Goal: Task Accomplishment & Management: Manage account settings

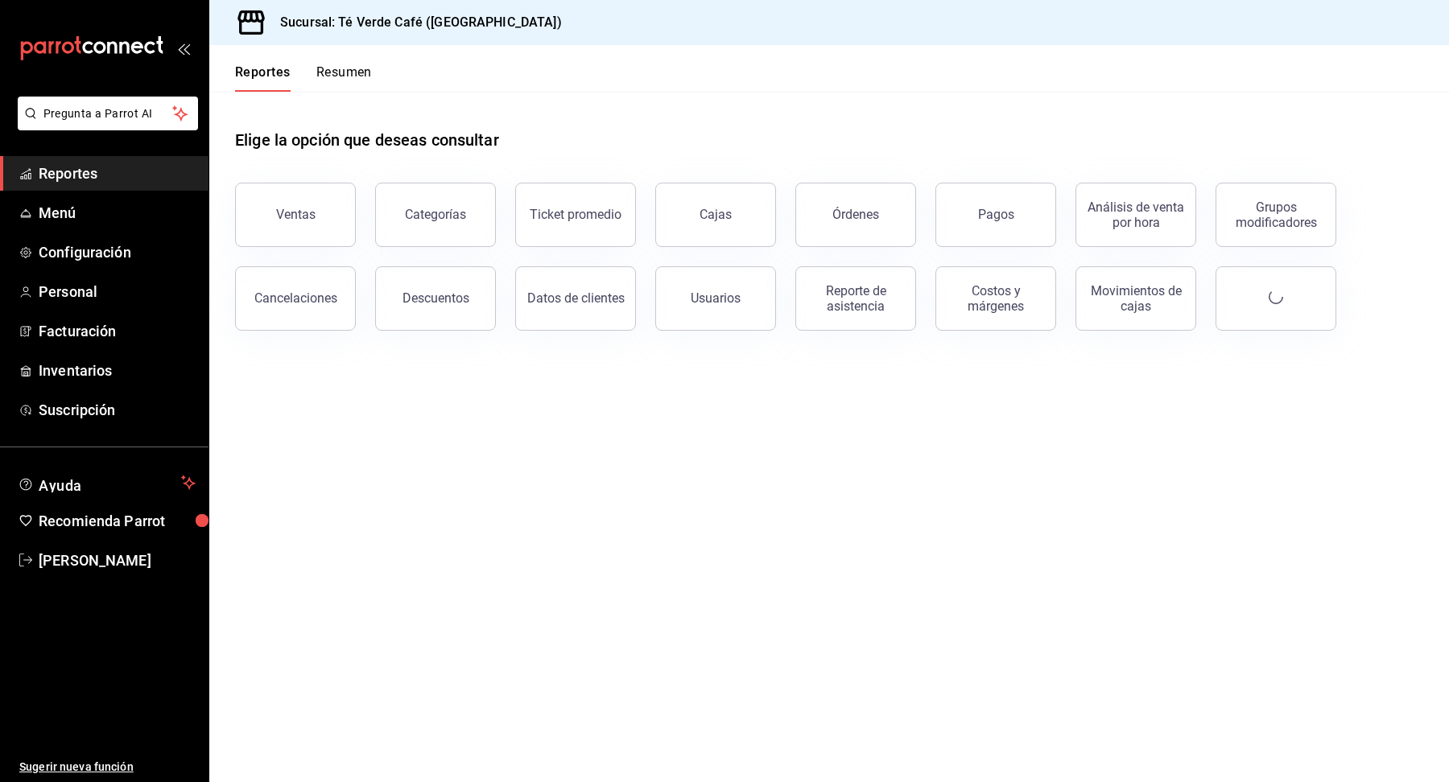
scroll to position [18684, 0]
click at [877, 232] on button "Órdenes" at bounding box center [855, 215] width 121 height 64
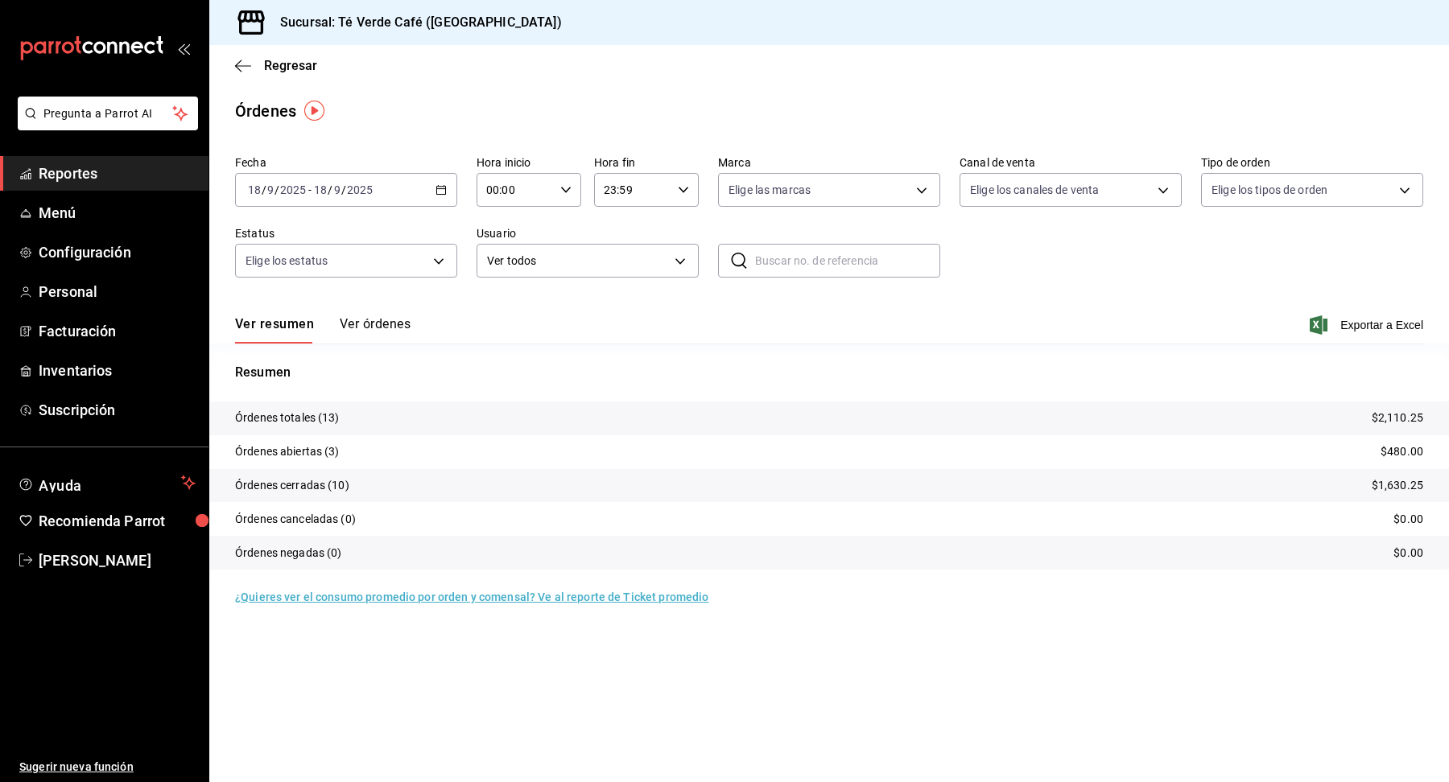
click at [388, 332] on button "Ver órdenes" at bounding box center [375, 329] width 71 height 27
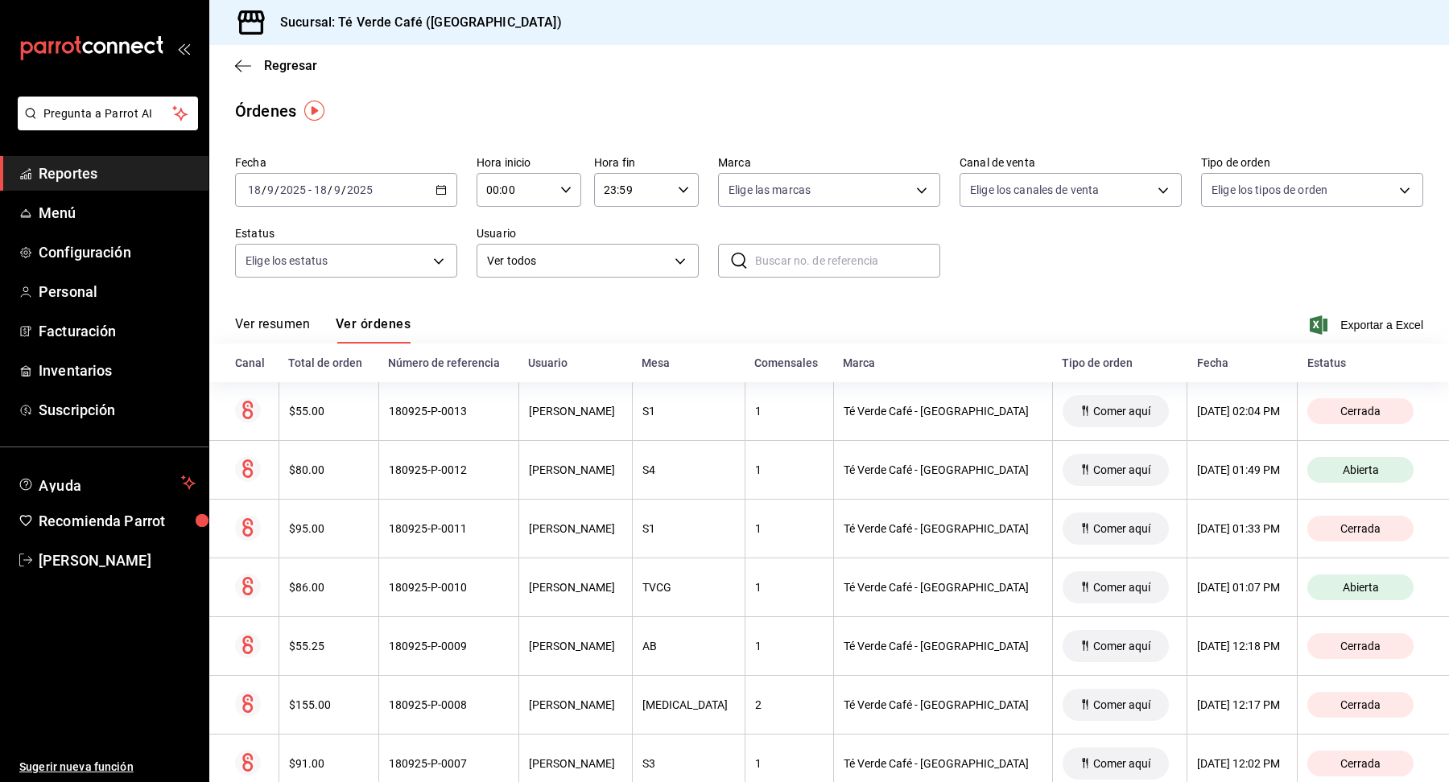
click at [76, 179] on span "Reportes" at bounding box center [117, 174] width 157 height 22
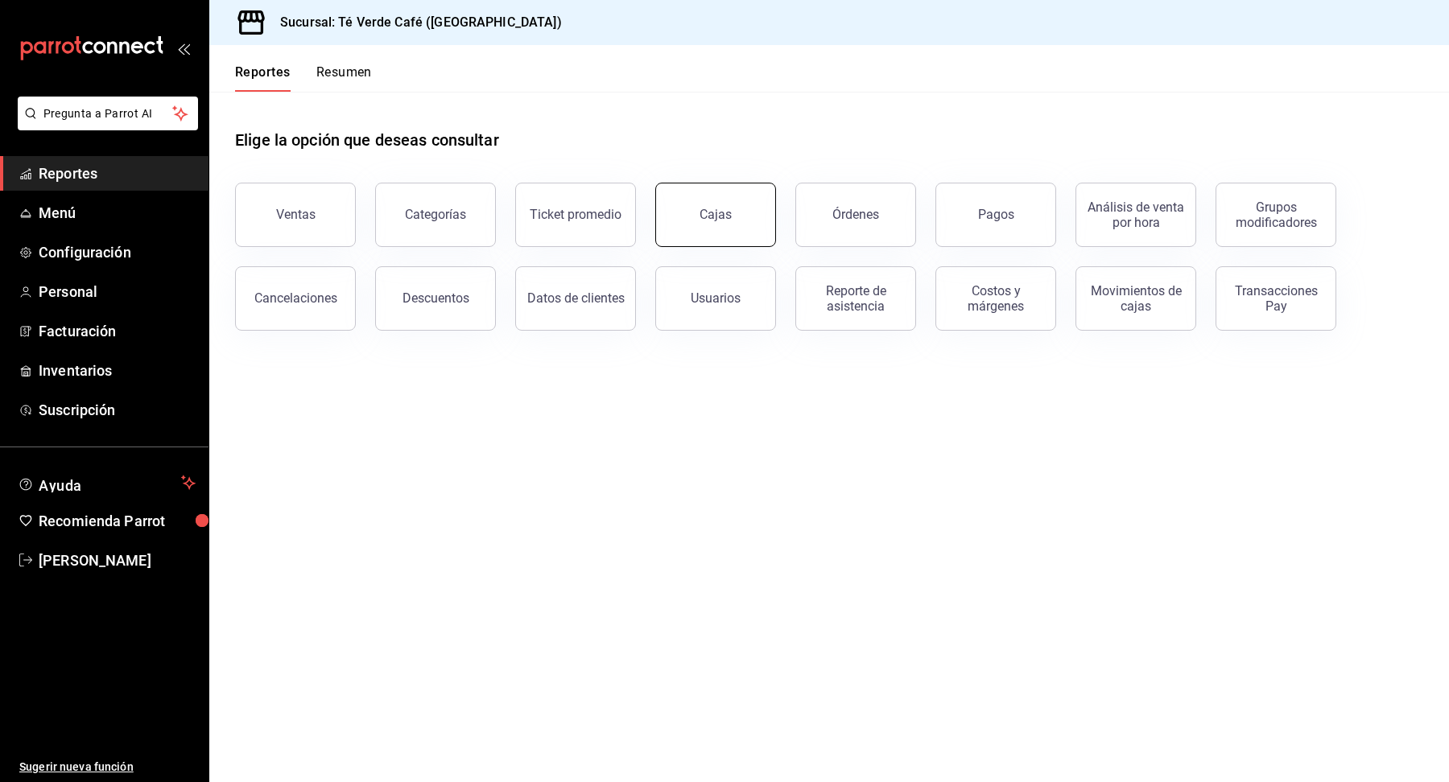
click at [734, 236] on link "Cajas" at bounding box center [715, 215] width 121 height 64
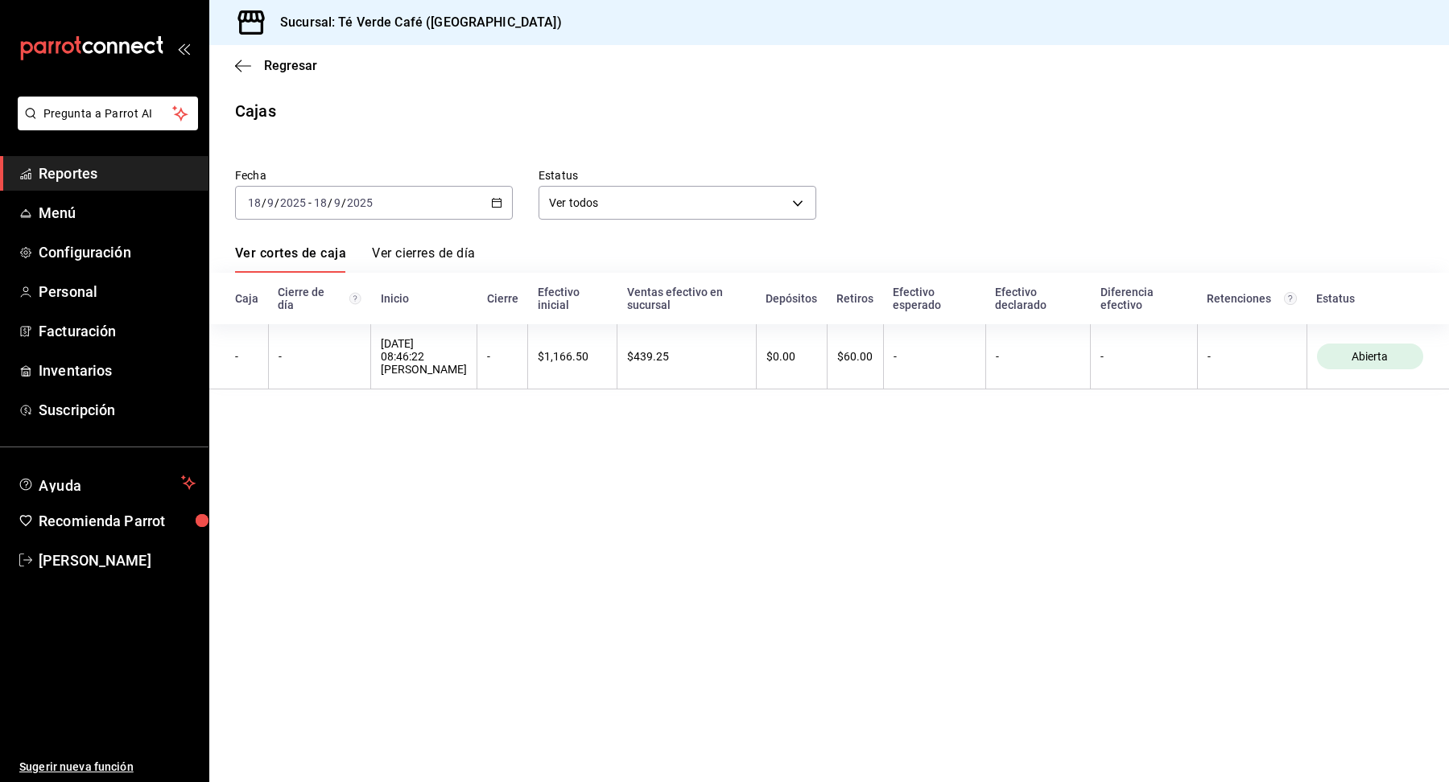
click at [497, 210] on div "[DATE] [DATE] - [DATE] [DATE]" at bounding box center [374, 203] width 278 height 34
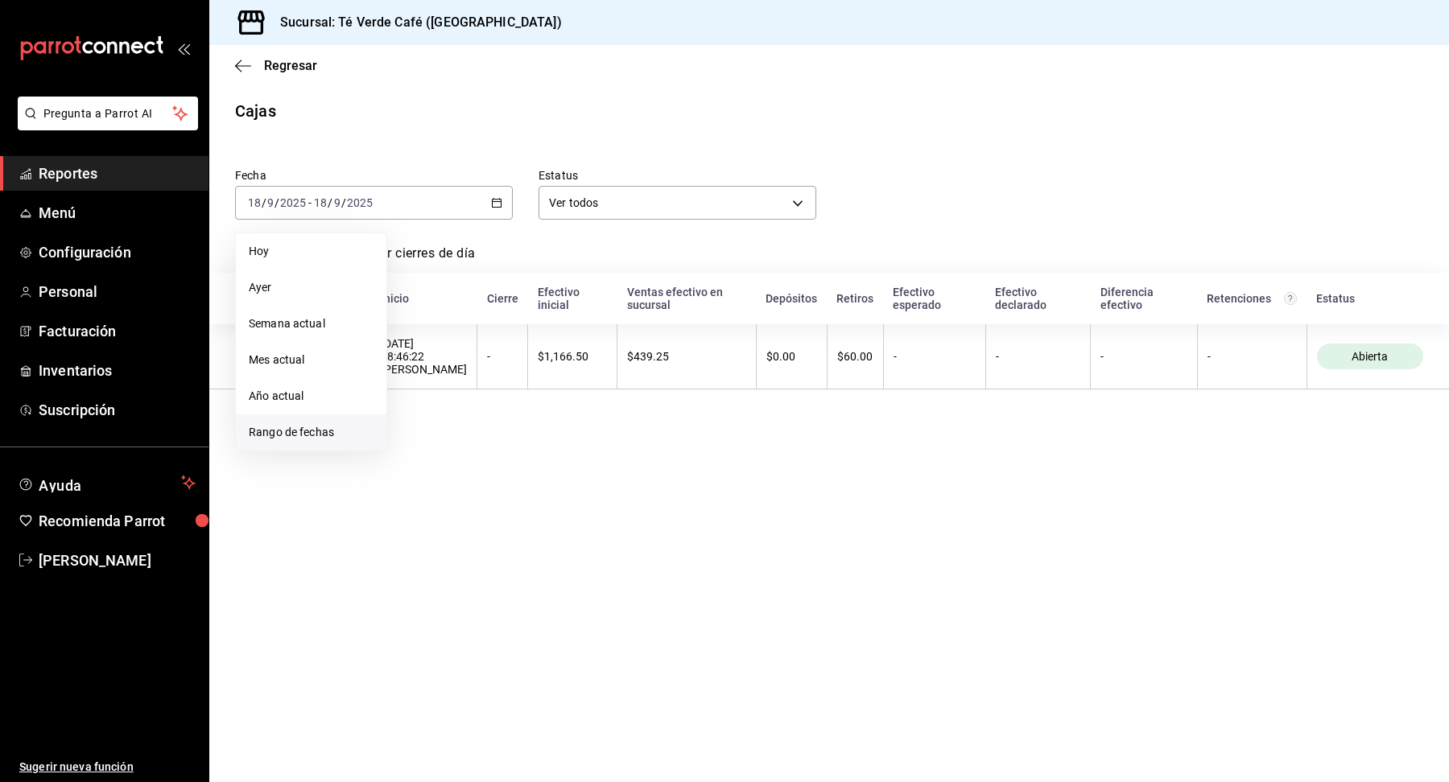
click at [341, 436] on span "Rango de fechas" at bounding box center [311, 432] width 125 height 17
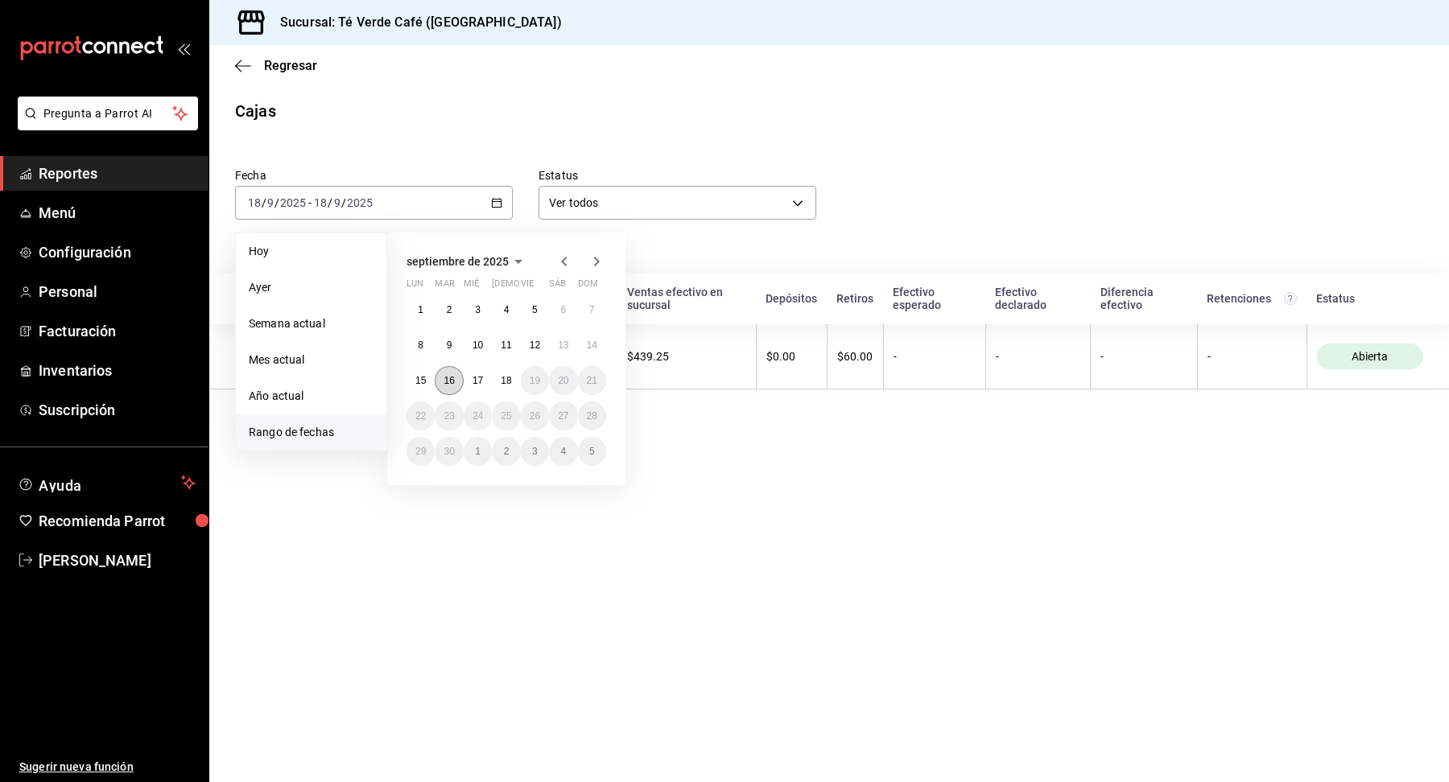
click at [452, 378] on abbr "16" at bounding box center [449, 380] width 10 height 11
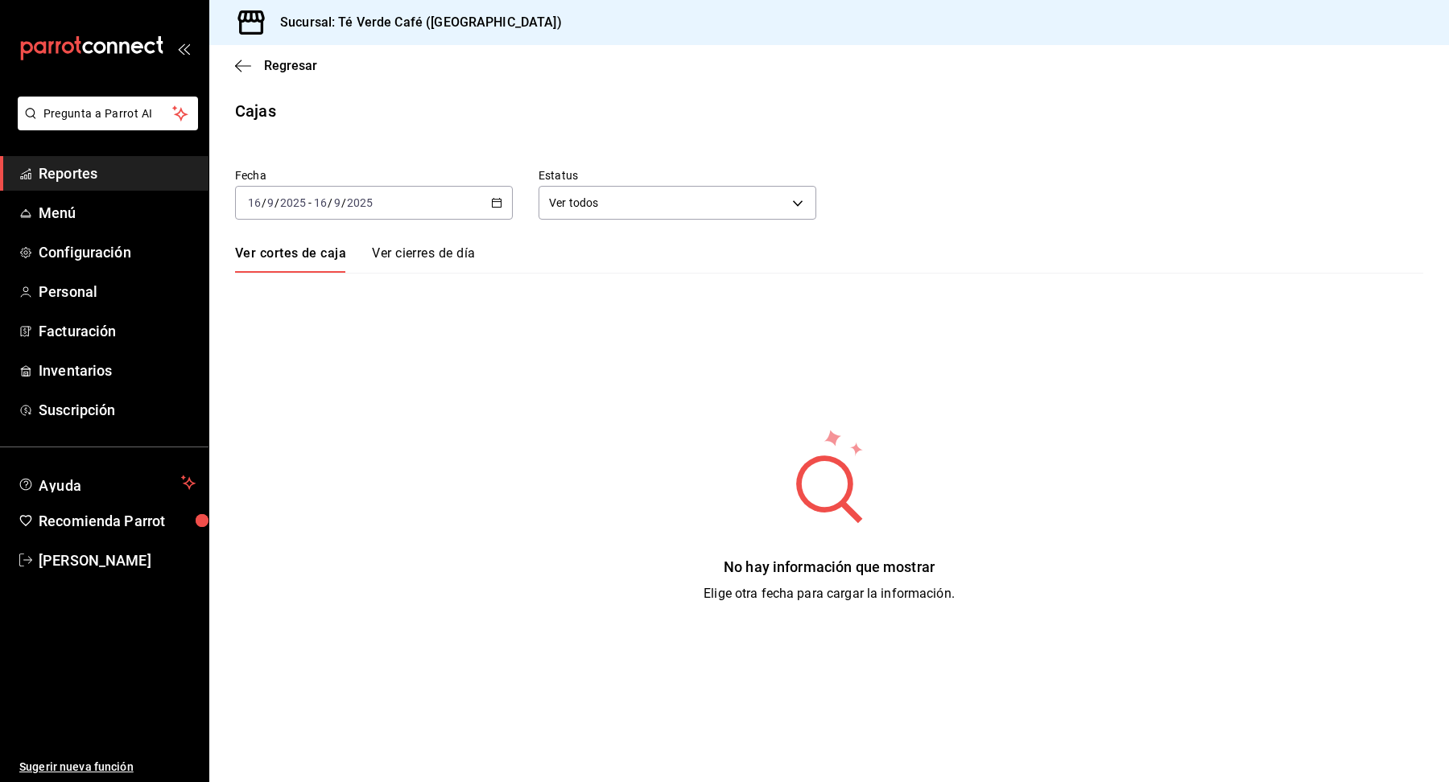
click at [498, 218] on div "[DATE] [DATE] - [DATE] [DATE]" at bounding box center [374, 203] width 278 height 34
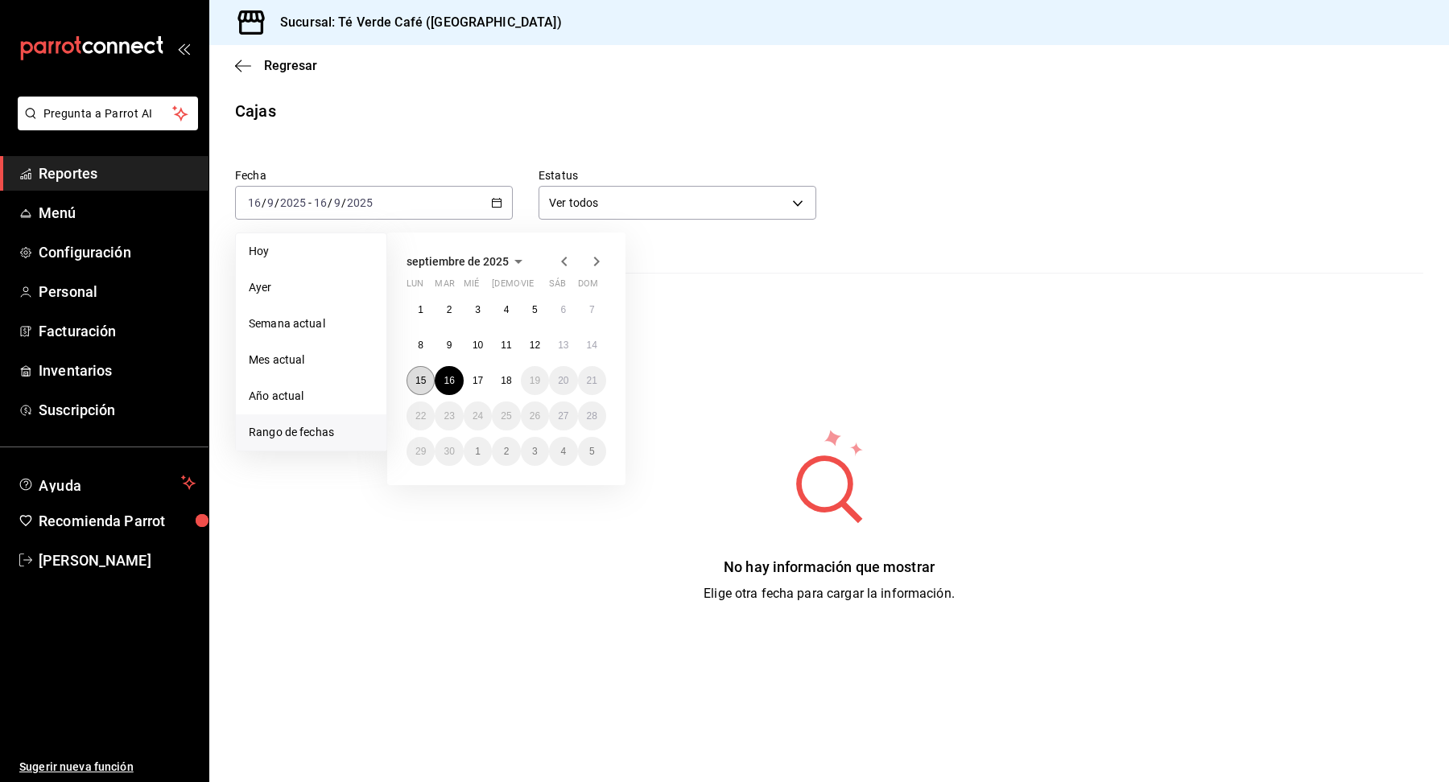
click at [414, 379] on button "15" at bounding box center [421, 380] width 28 height 29
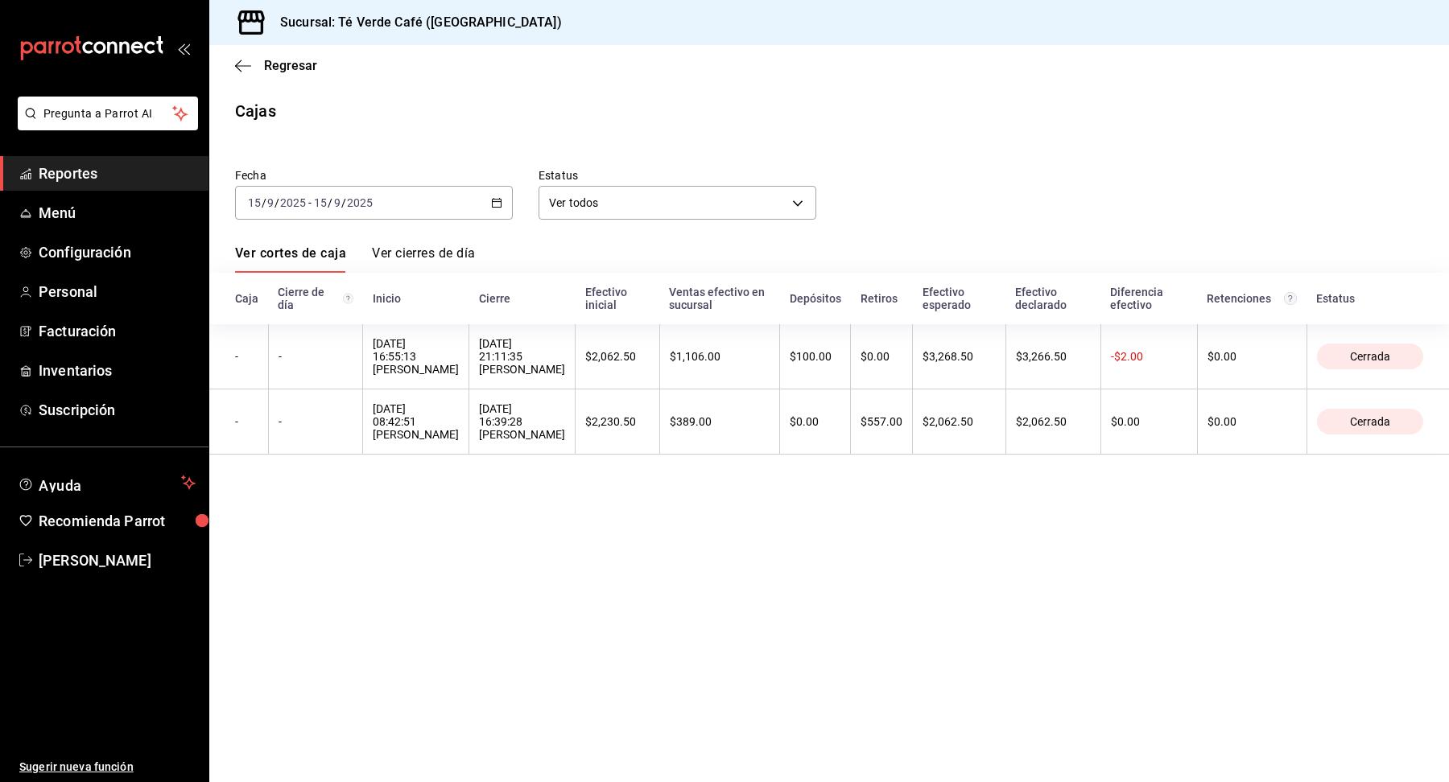
click at [498, 201] on icon "button" at bounding box center [496, 202] width 11 height 11
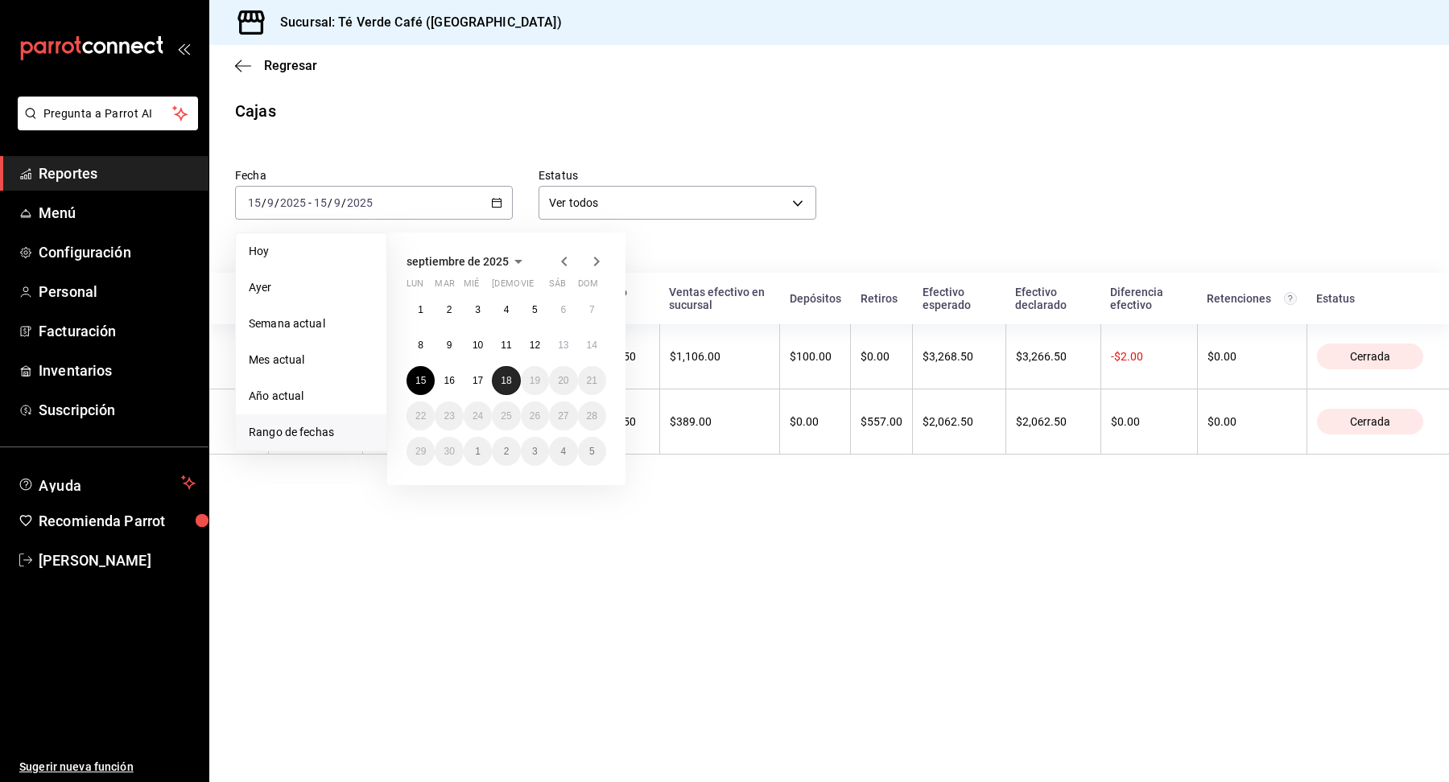
click at [514, 374] on button "18" at bounding box center [506, 380] width 28 height 29
click at [510, 384] on abbr "18" at bounding box center [506, 380] width 10 height 11
click at [510, 384] on th "[DATE] 21:11:35 [PERSON_NAME]" at bounding box center [522, 356] width 106 height 65
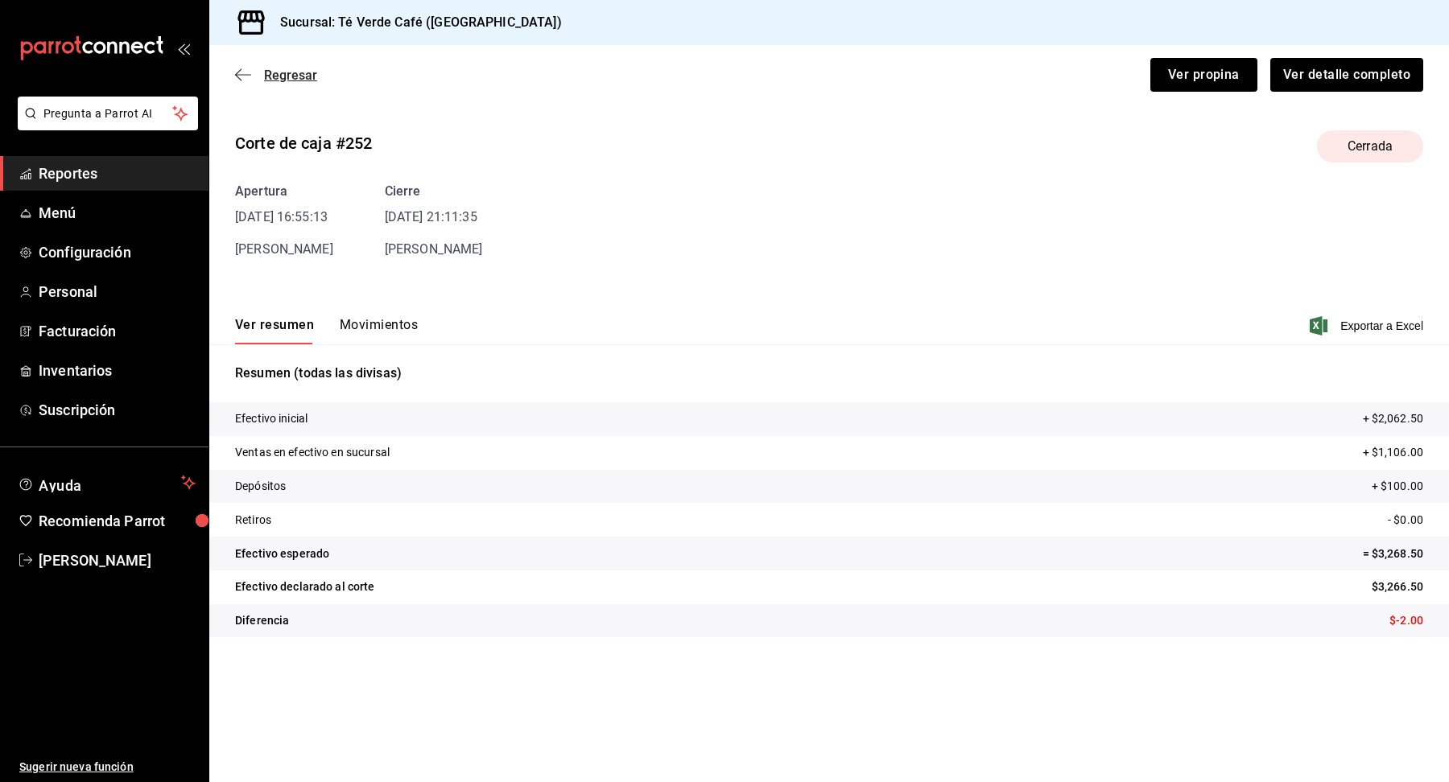
click at [262, 78] on span "Regresar" at bounding box center [276, 75] width 82 height 15
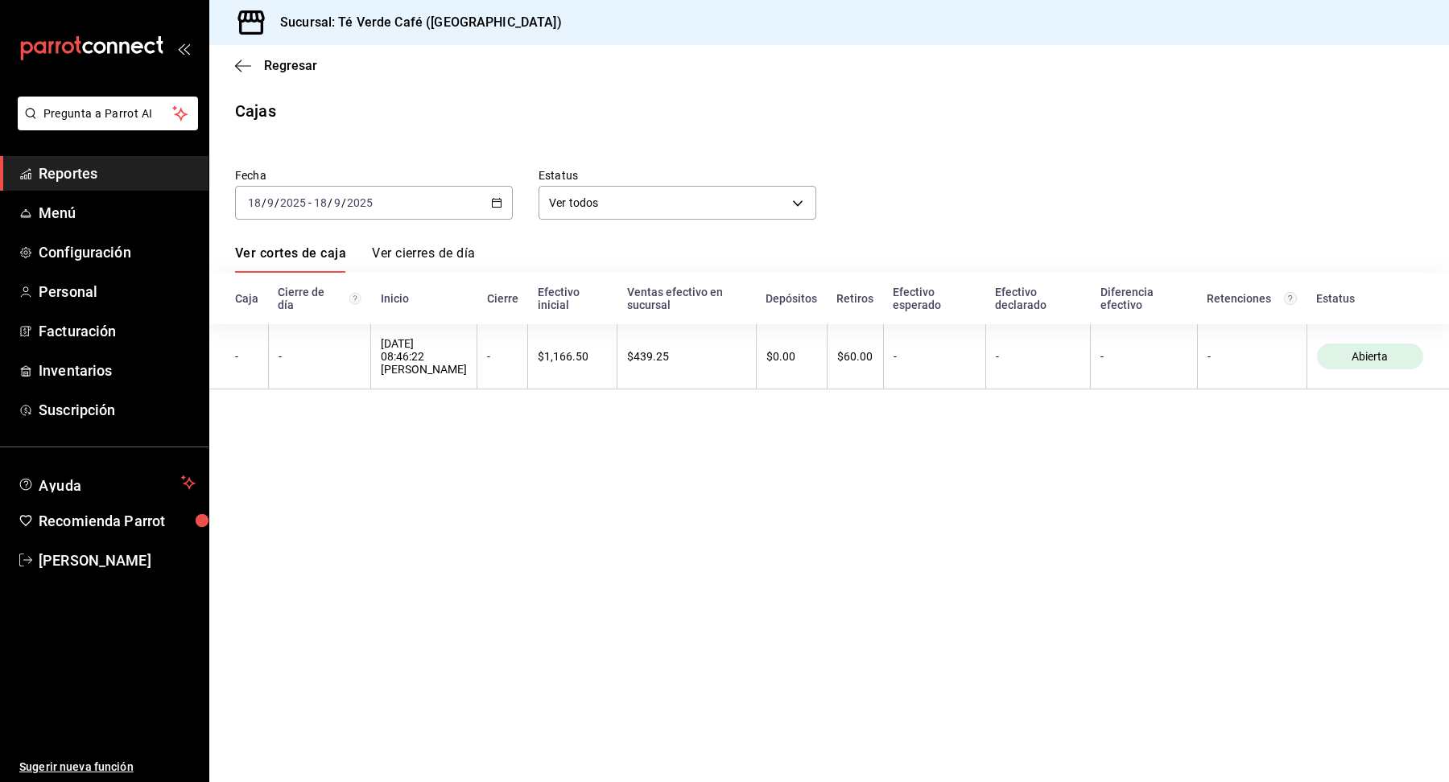
click at [88, 173] on span "Reportes" at bounding box center [117, 174] width 157 height 22
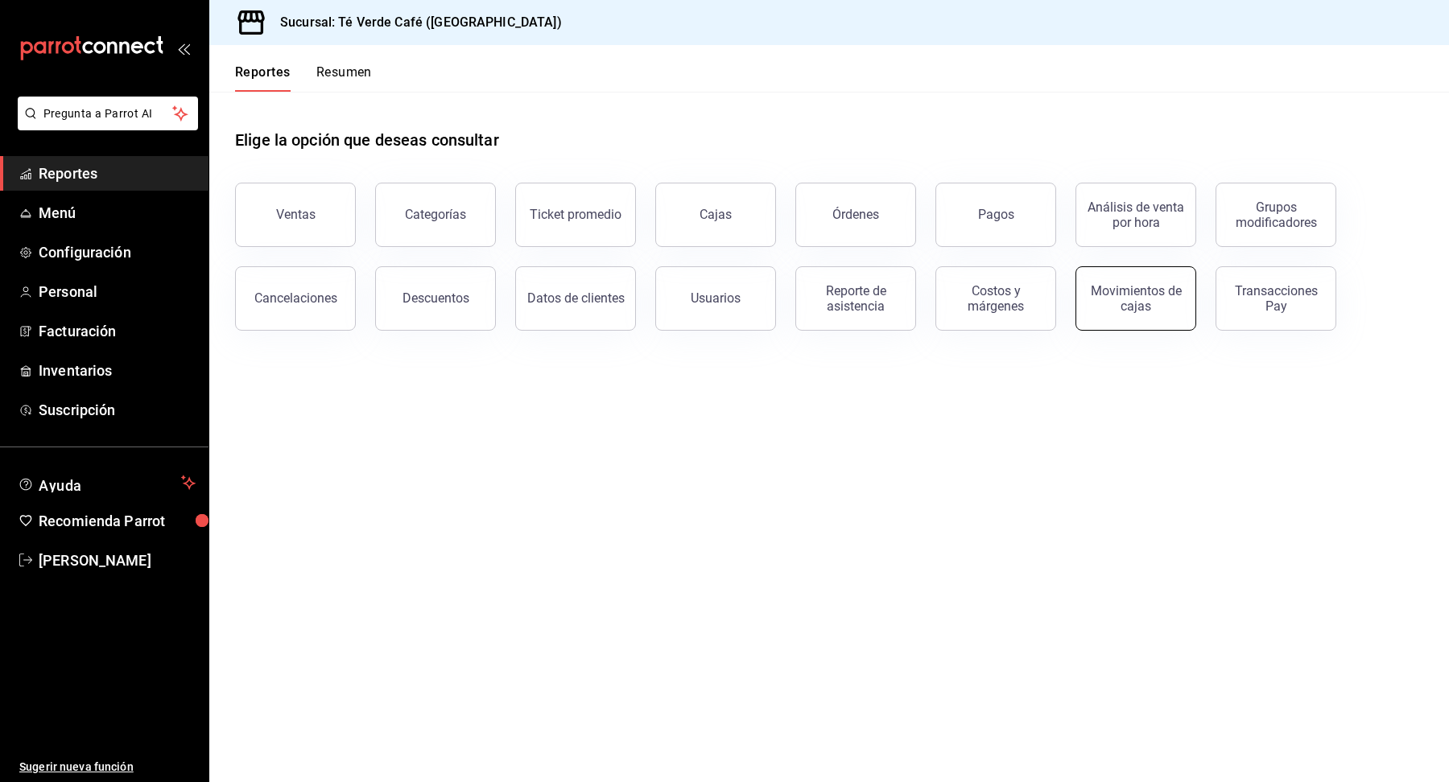
click at [1082, 309] on button "Movimientos de cajas" at bounding box center [1135, 298] width 121 height 64
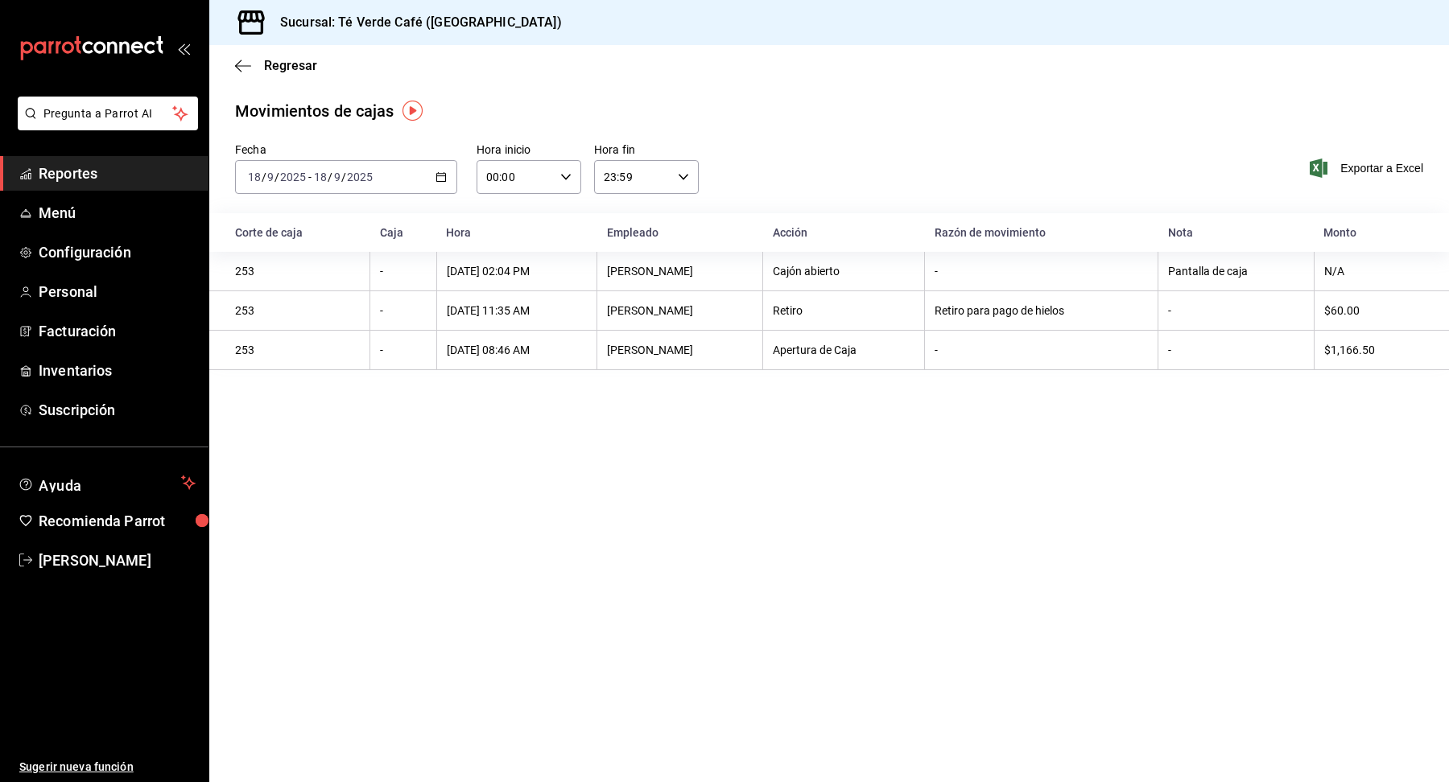
click at [98, 179] on span "Reportes" at bounding box center [117, 174] width 157 height 22
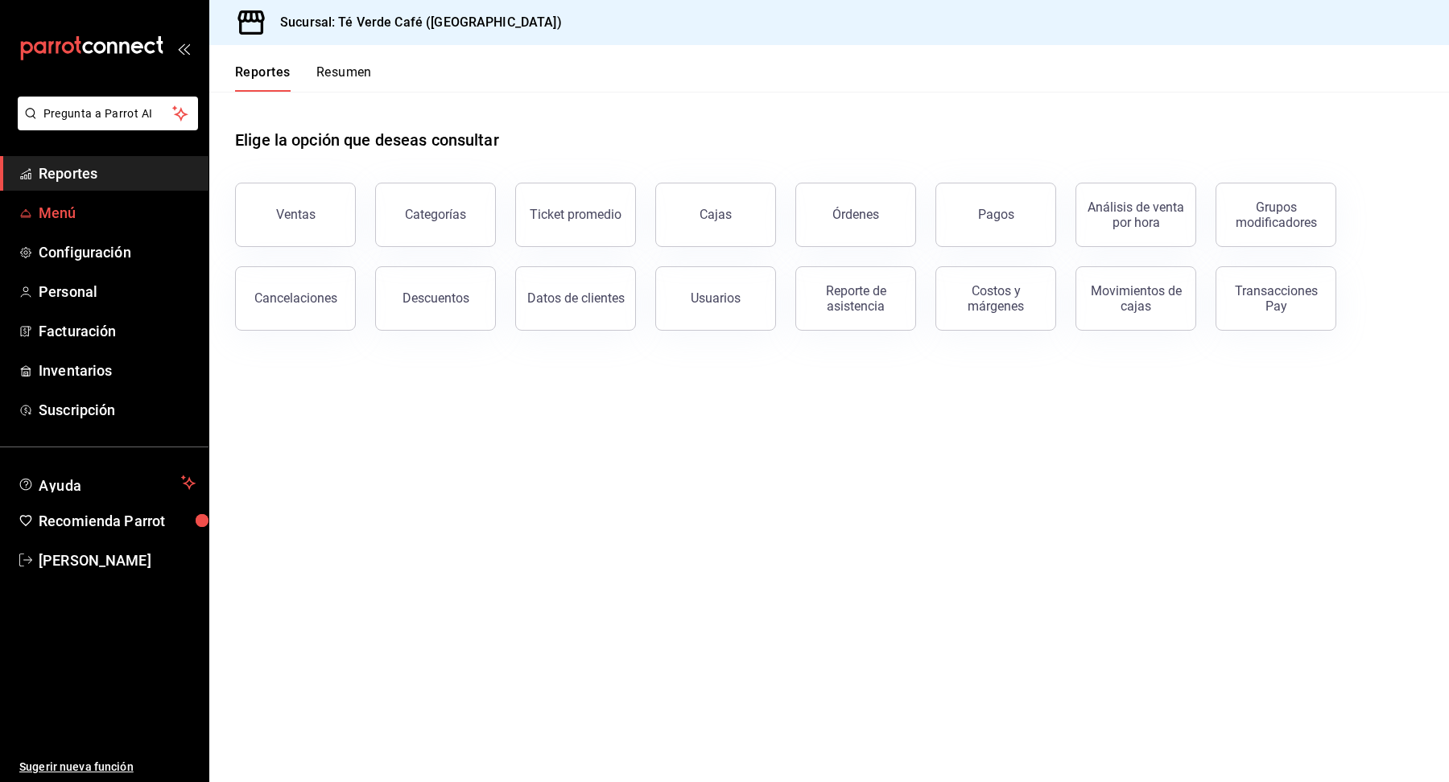
click at [62, 222] on span "Menú" at bounding box center [117, 213] width 157 height 22
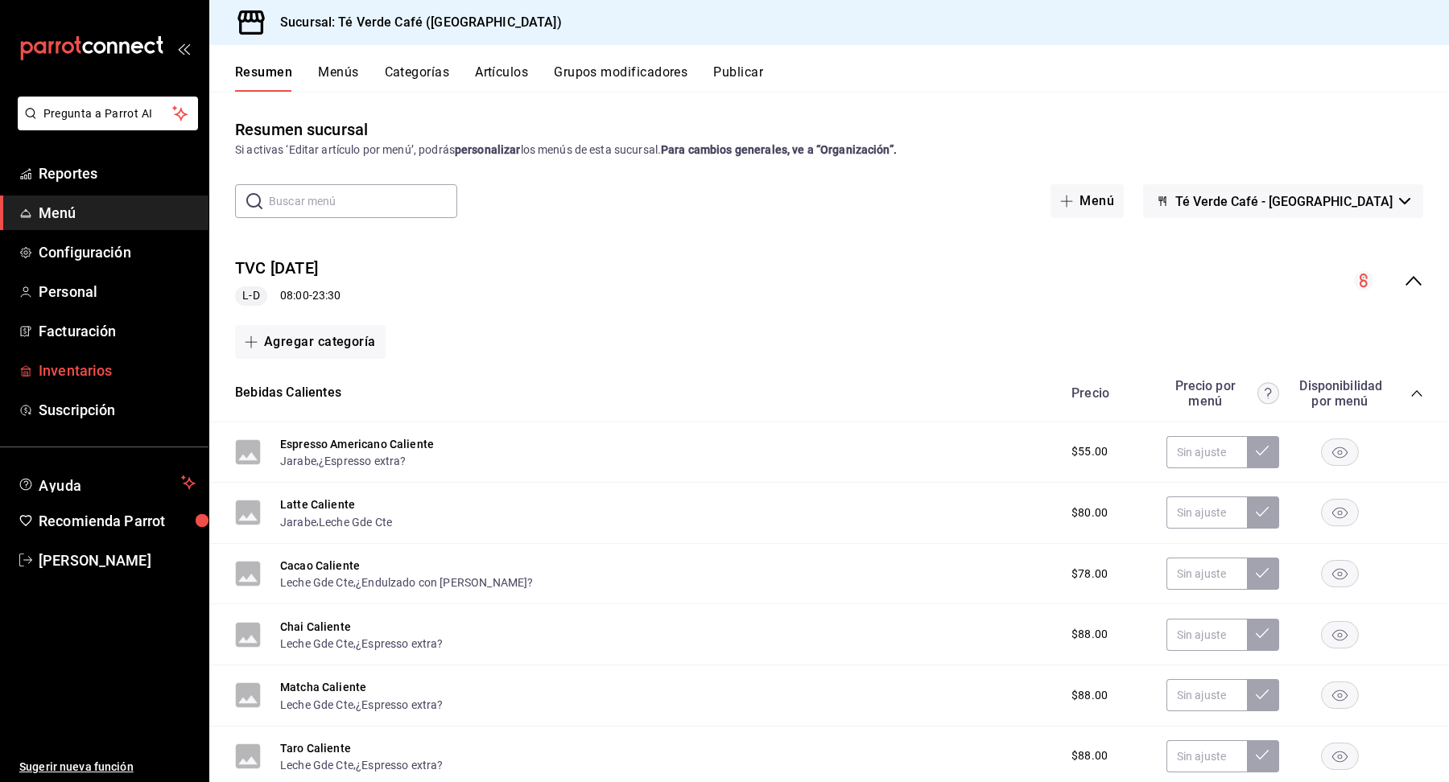
click at [101, 373] on span "Inventarios" at bounding box center [117, 371] width 157 height 22
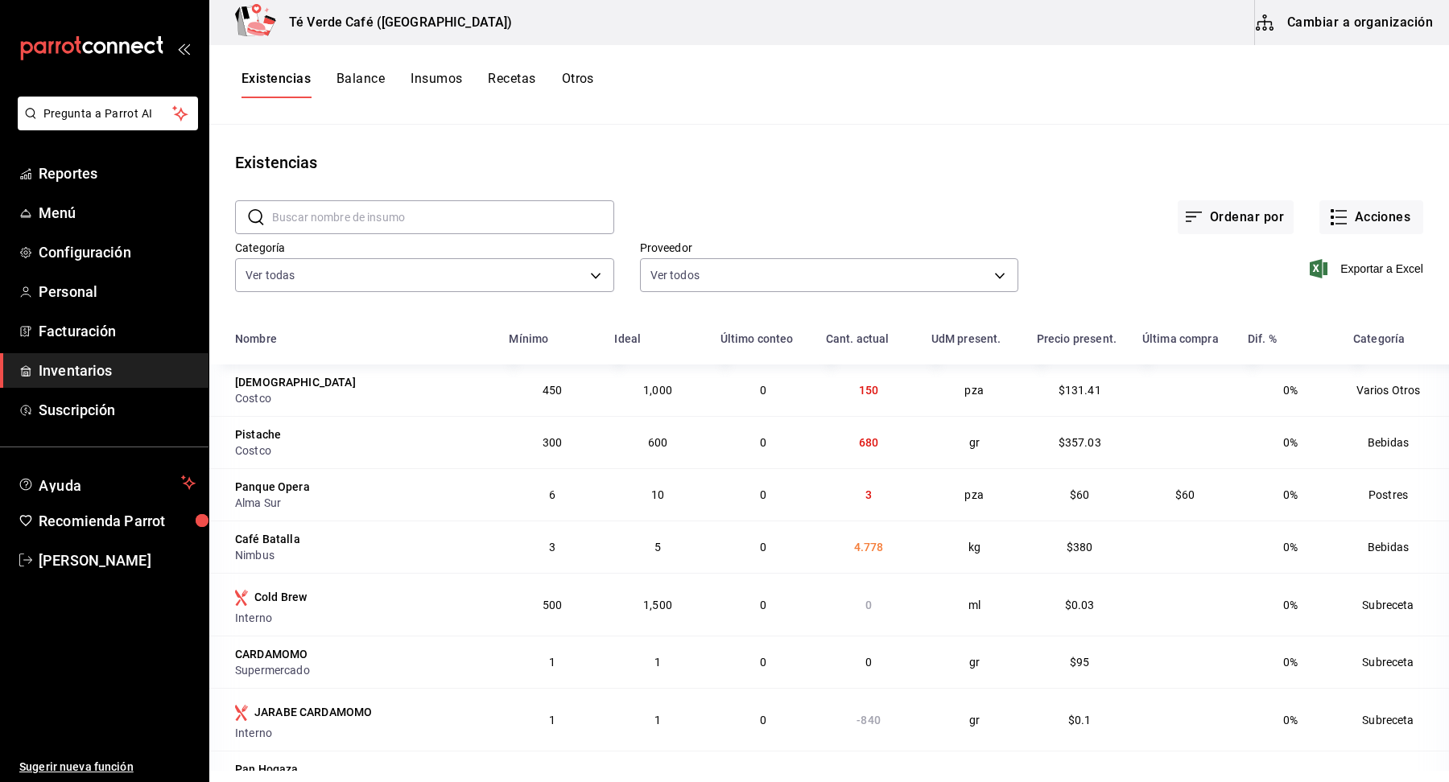
click at [431, 209] on input "text" at bounding box center [443, 217] width 342 height 32
type input "entera"
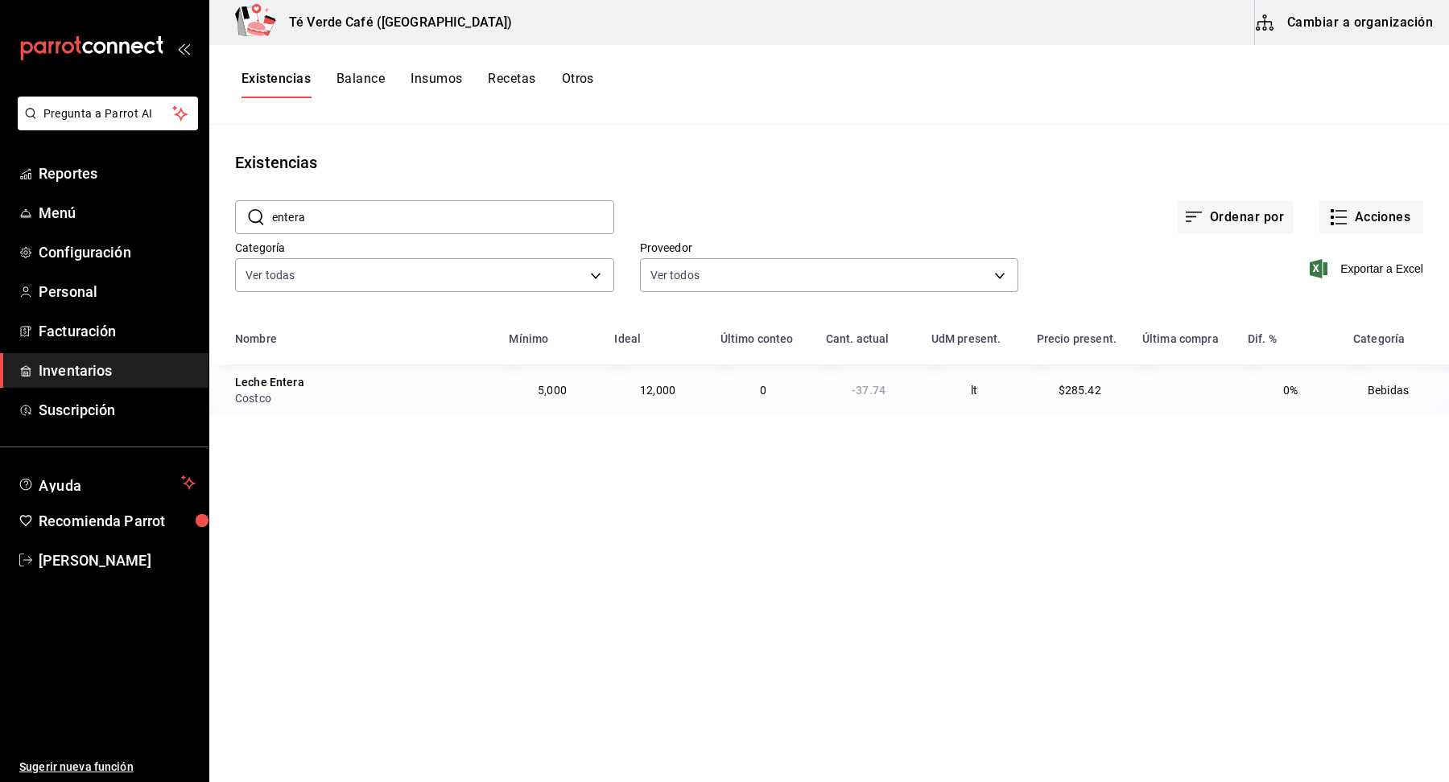
click at [405, 224] on input "entera" at bounding box center [443, 217] width 342 height 32
type textarea "entera"
click at [405, 224] on input "entera" at bounding box center [443, 217] width 342 height 32
click at [347, 218] on input "desla" at bounding box center [443, 217] width 342 height 32
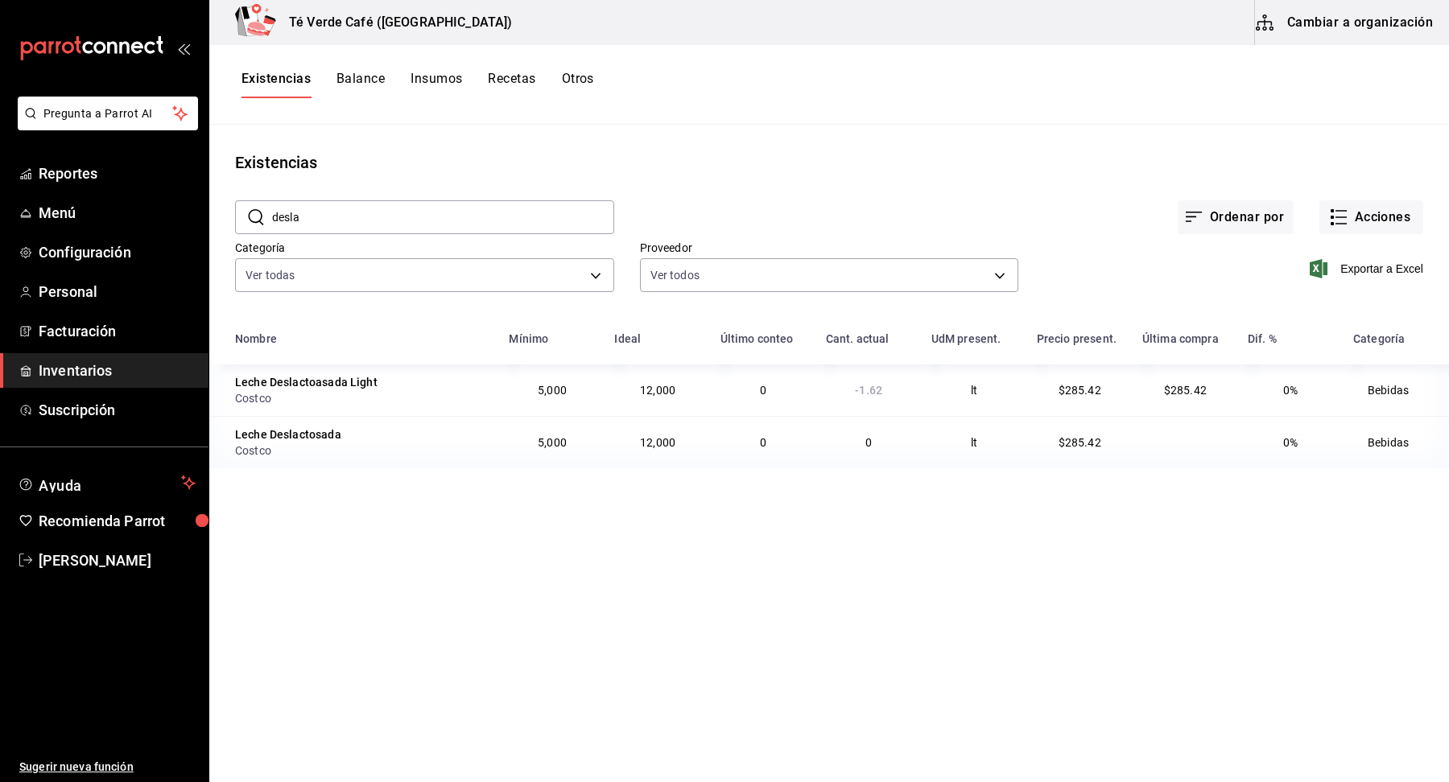
click at [347, 218] on input "desla" at bounding box center [443, 217] width 342 height 32
click at [347, 218] on input "almen" at bounding box center [443, 217] width 342 height 32
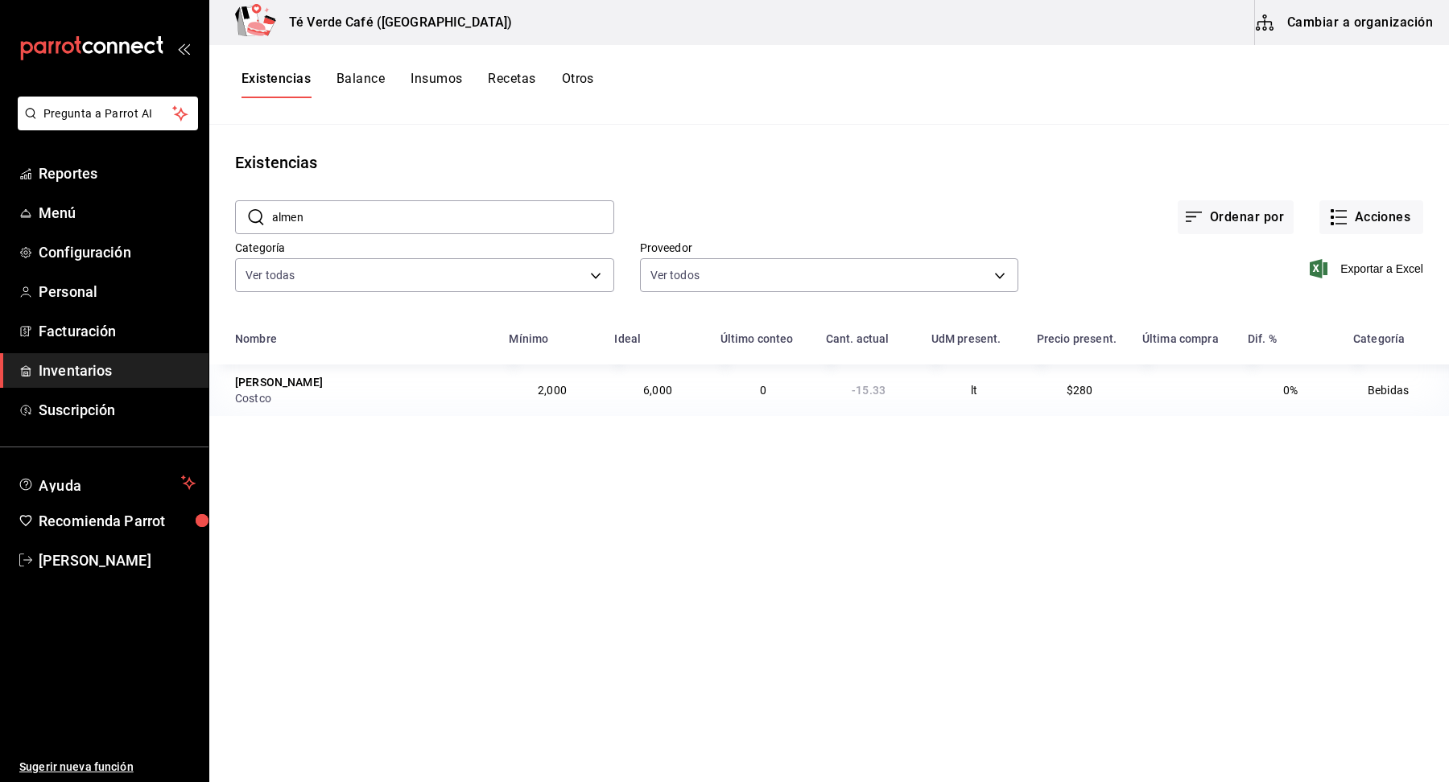
click at [347, 218] on input "almen" at bounding box center [443, 217] width 342 height 32
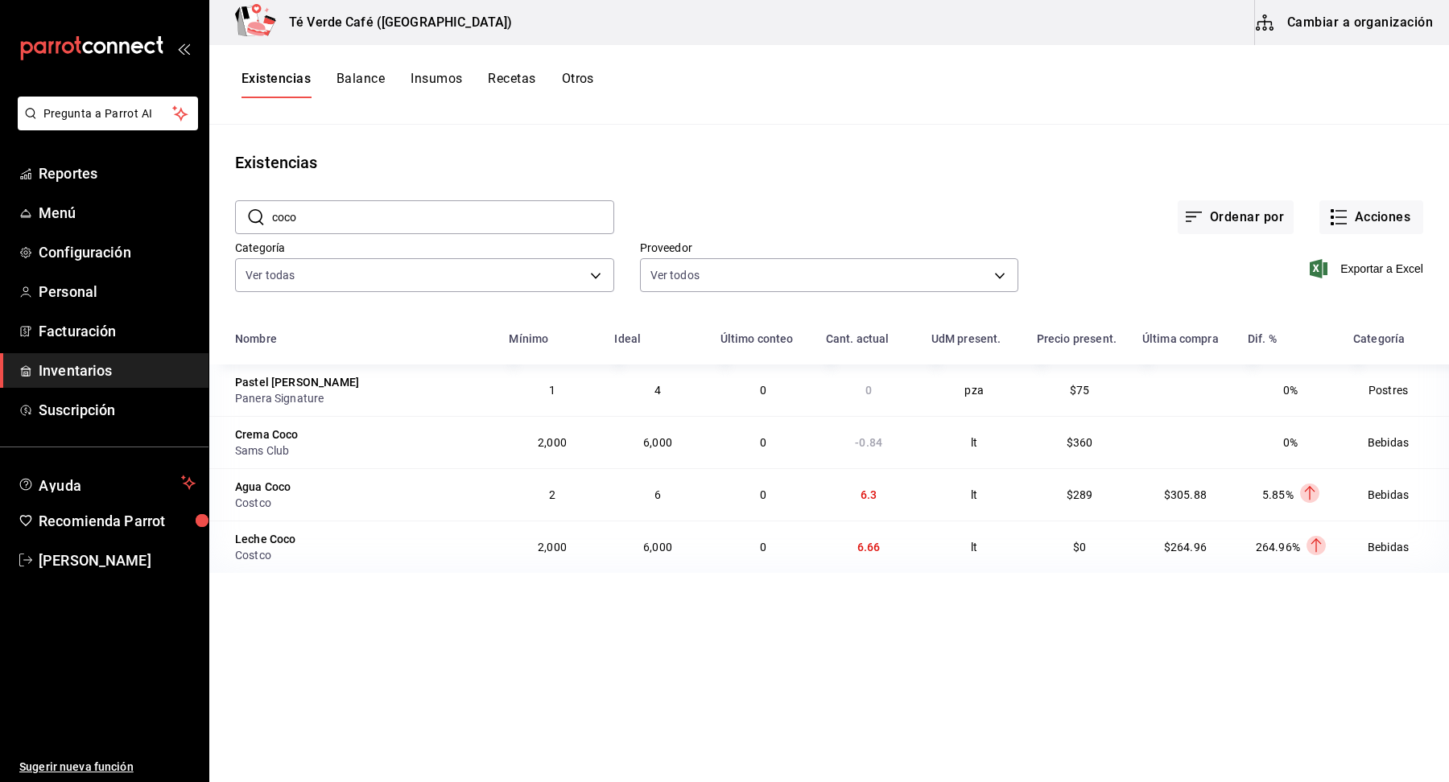
type input "coco"
click at [65, 177] on span "Reportes" at bounding box center [117, 174] width 157 height 22
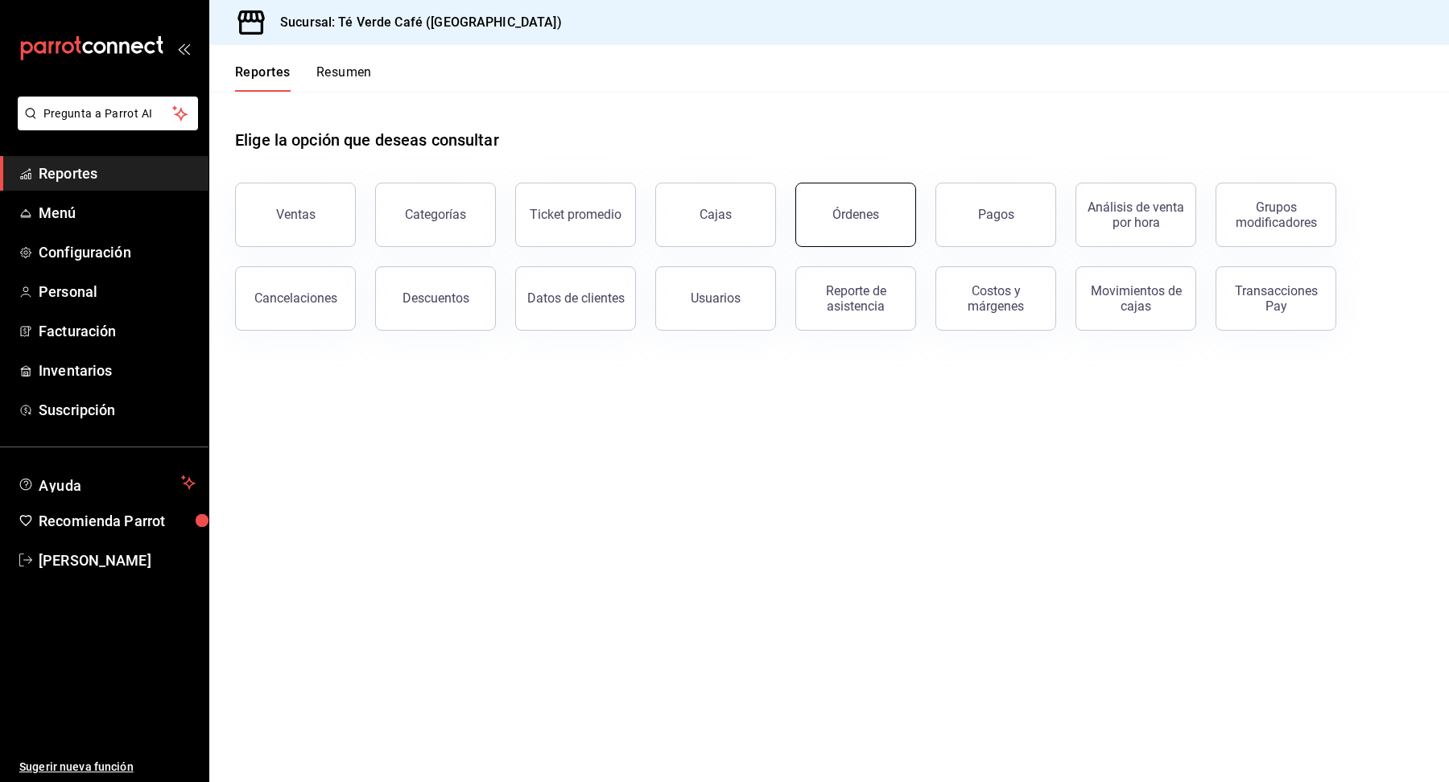
click at [857, 231] on button "Órdenes" at bounding box center [855, 215] width 121 height 64
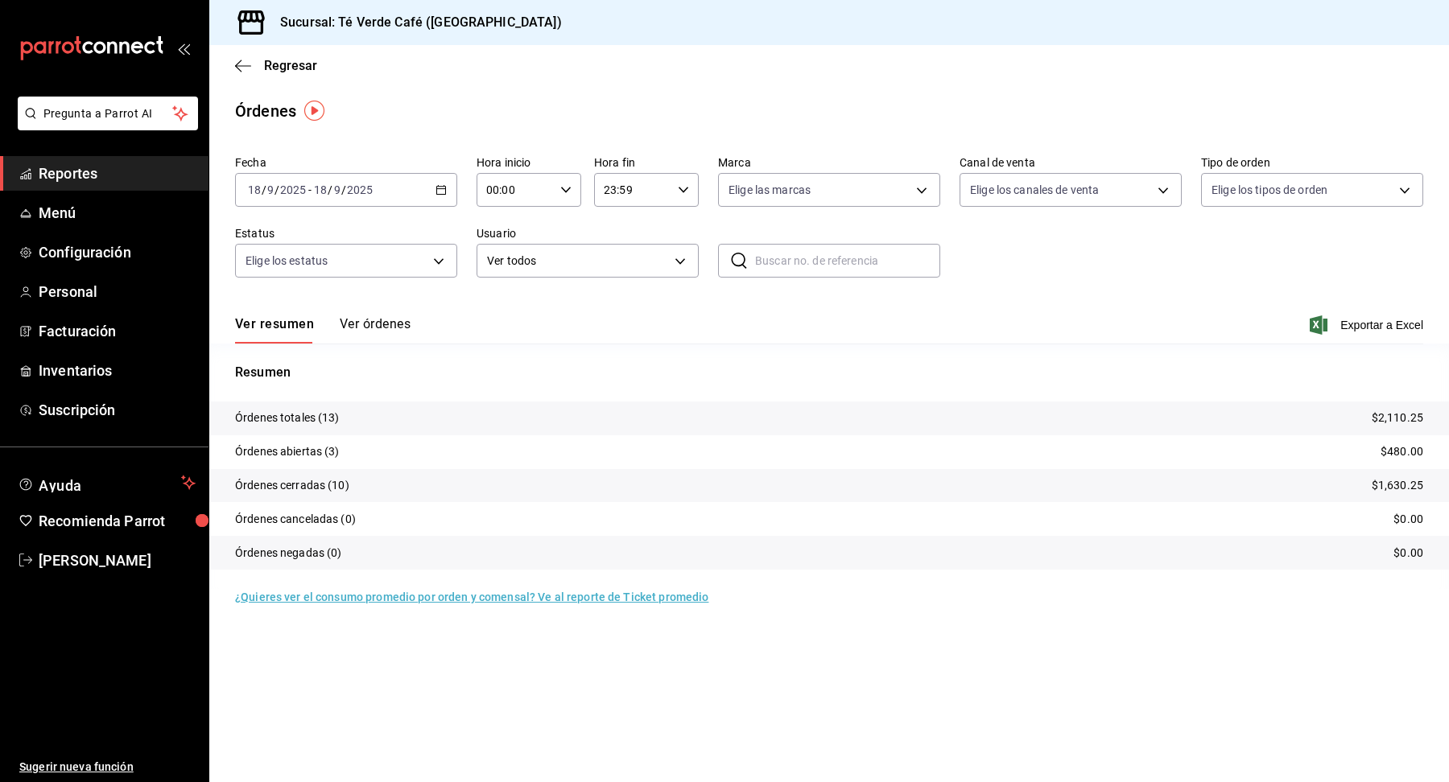
click at [78, 169] on span "Reportes" at bounding box center [117, 174] width 157 height 22
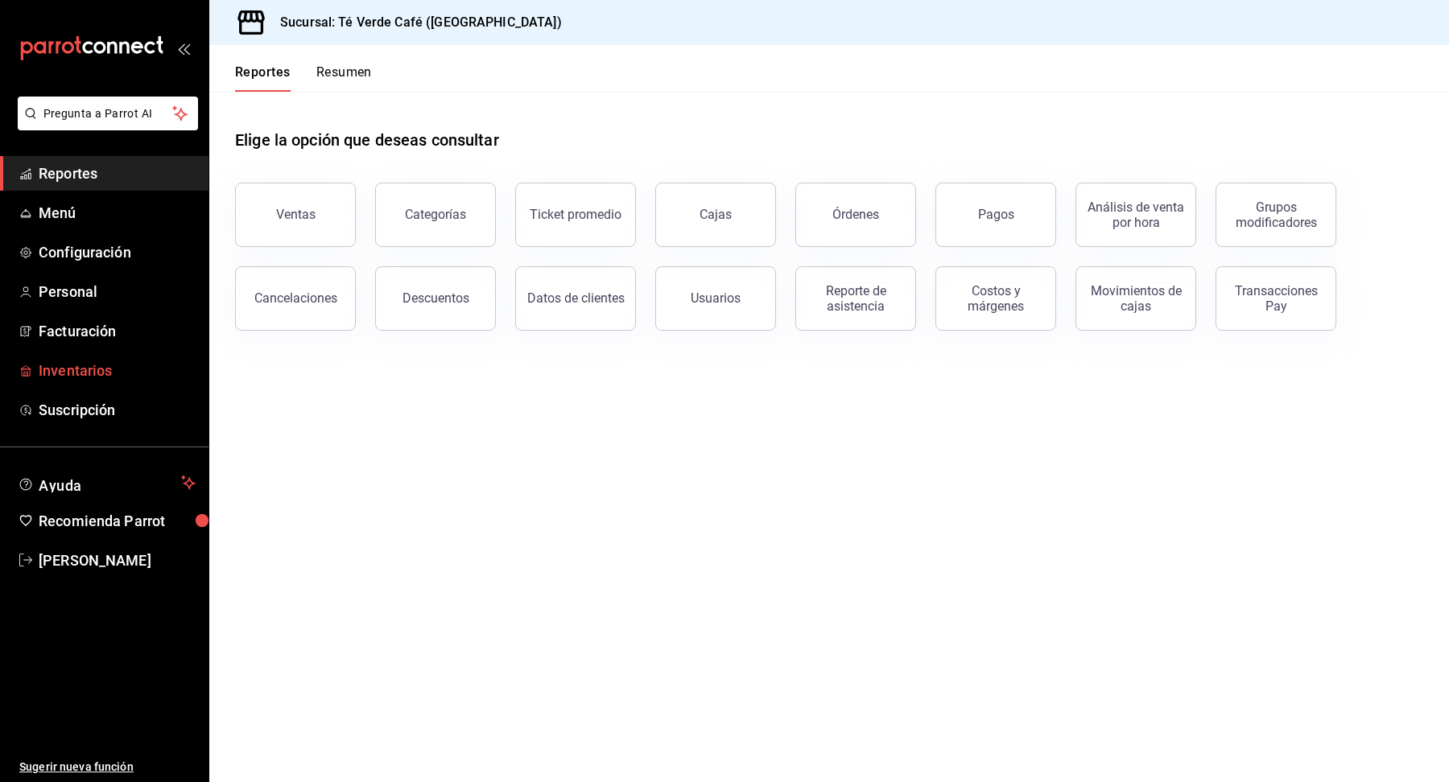
click at [95, 372] on span "Inventarios" at bounding box center [117, 371] width 157 height 22
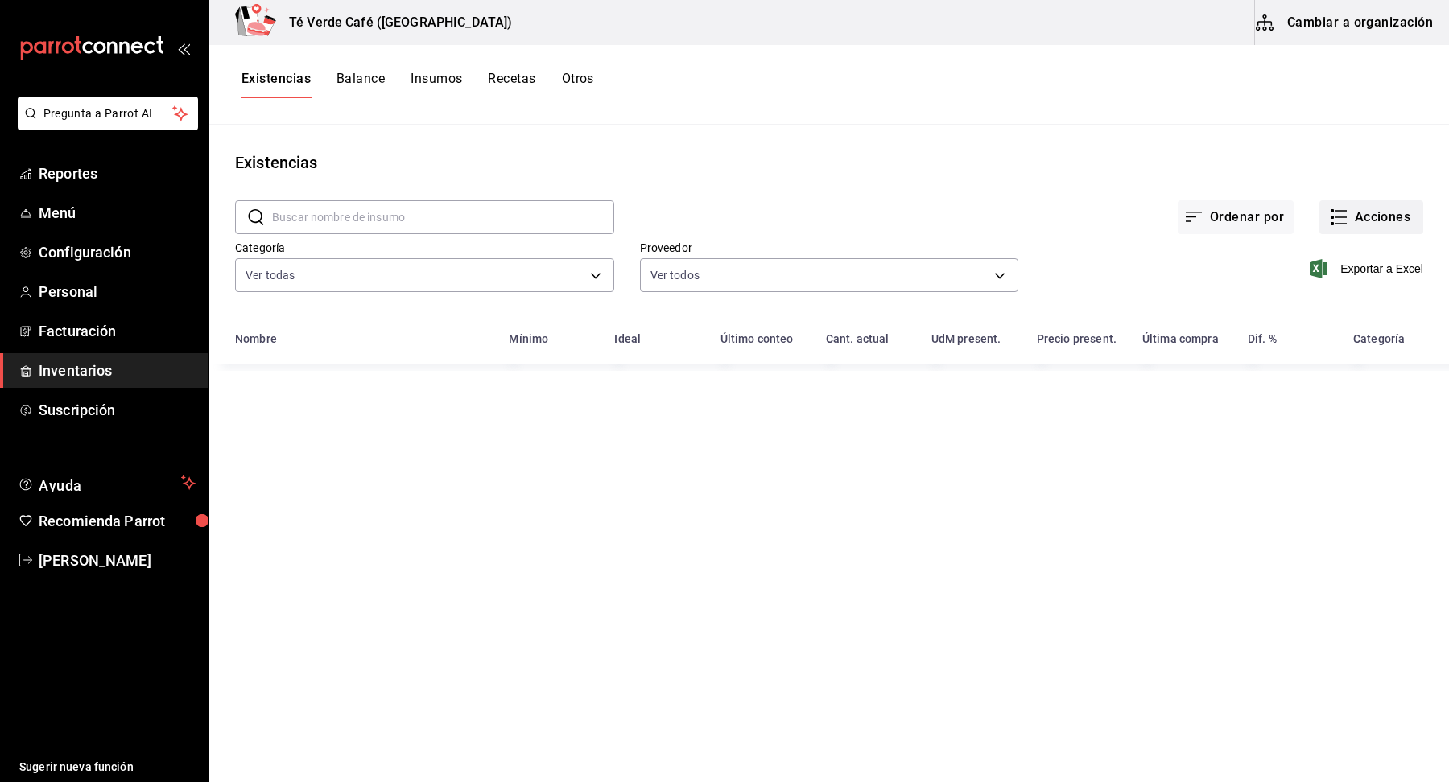
click at [1340, 206] on button "Acciones" at bounding box center [1371, 217] width 104 height 34
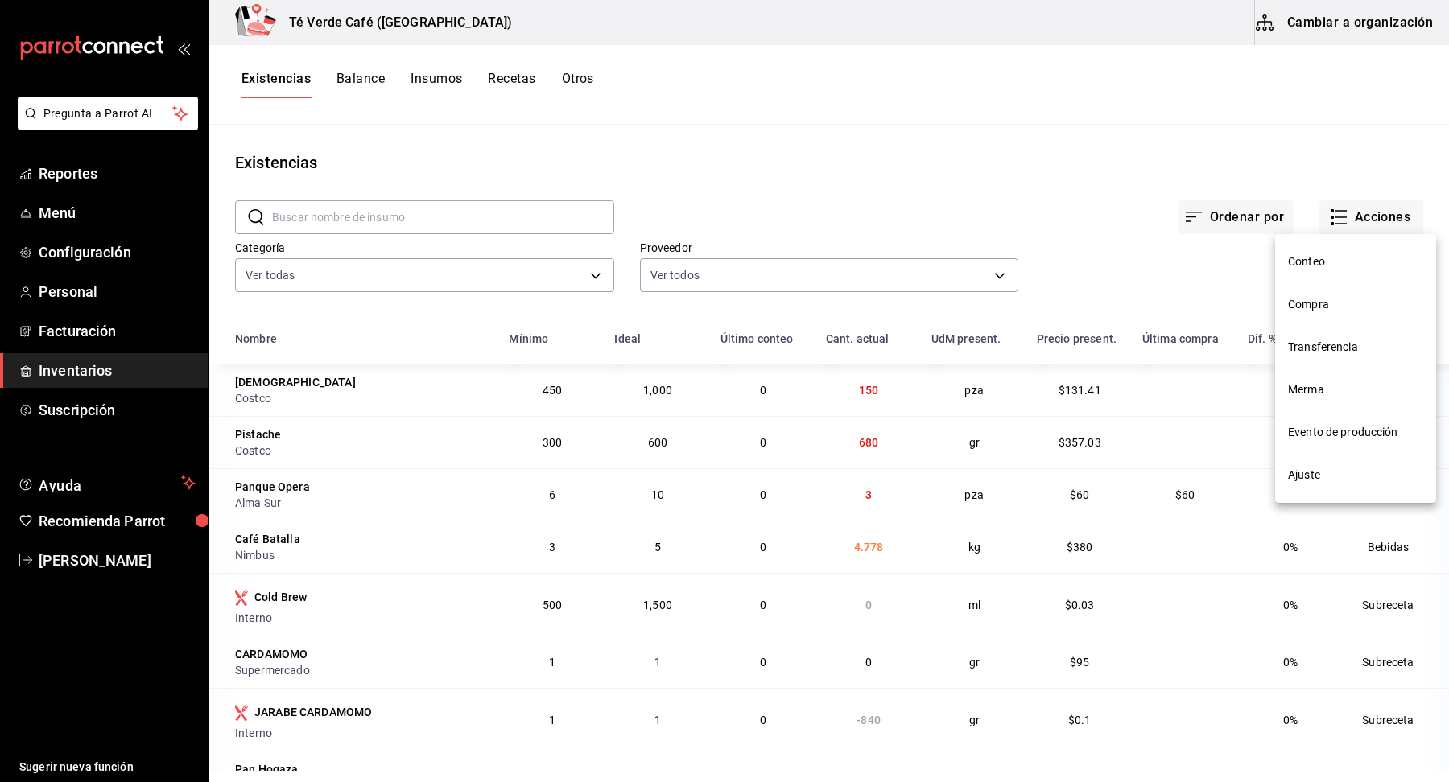
click at [1311, 303] on span "Compra" at bounding box center [1355, 304] width 135 height 17
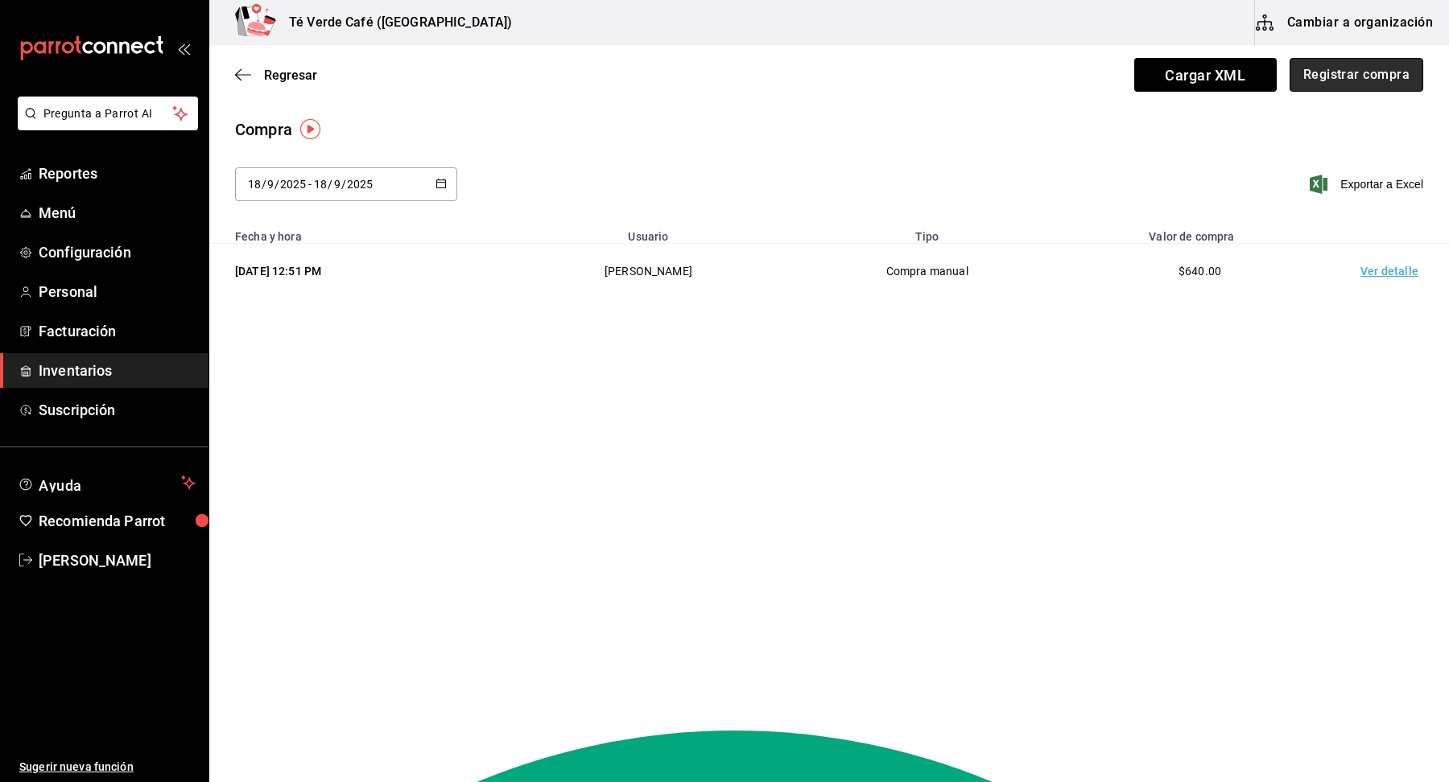
click at [1353, 82] on button "Registrar compra" at bounding box center [1357, 75] width 134 height 34
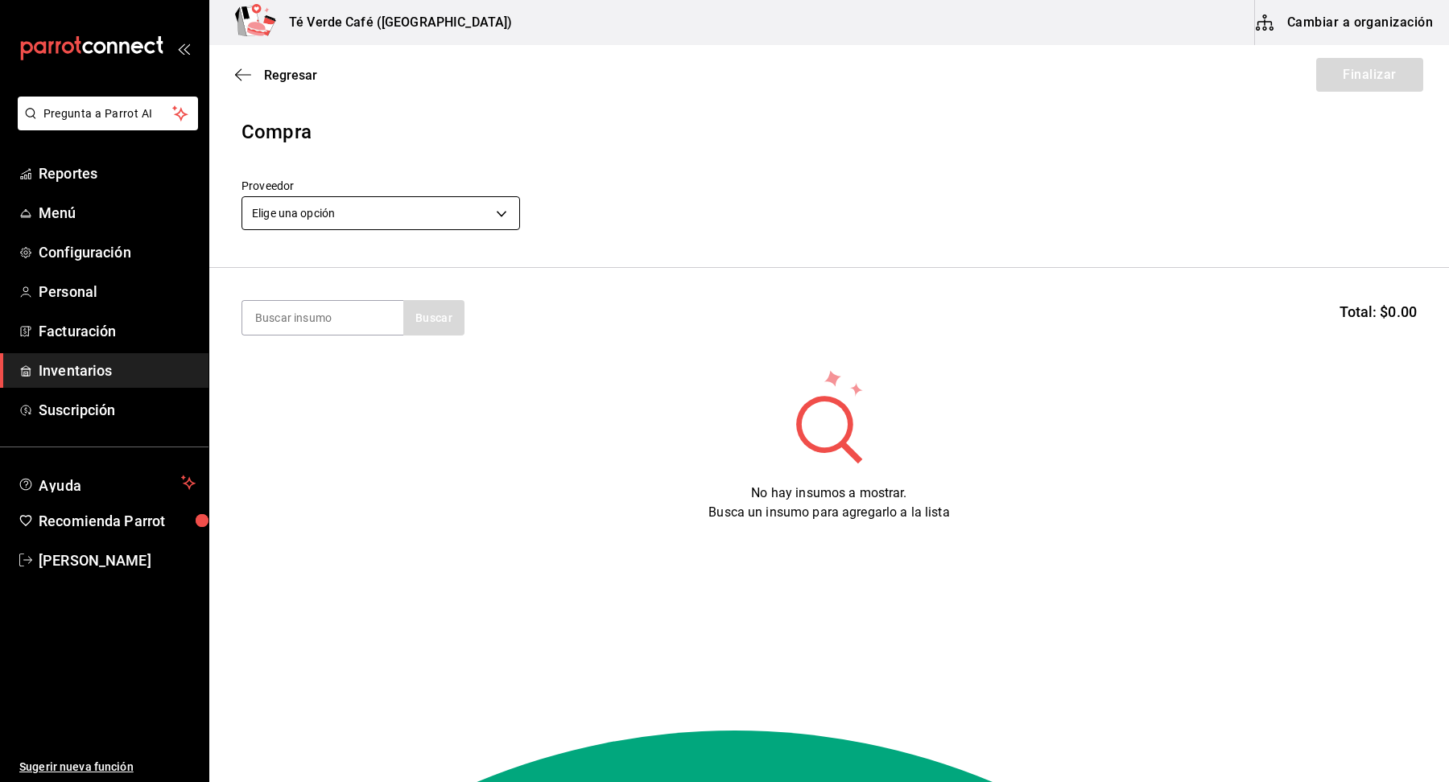
click at [448, 205] on body "Pregunta a Parrot AI Reportes Menú Configuración Personal Facturación Inventari…" at bounding box center [724, 345] width 1449 height 691
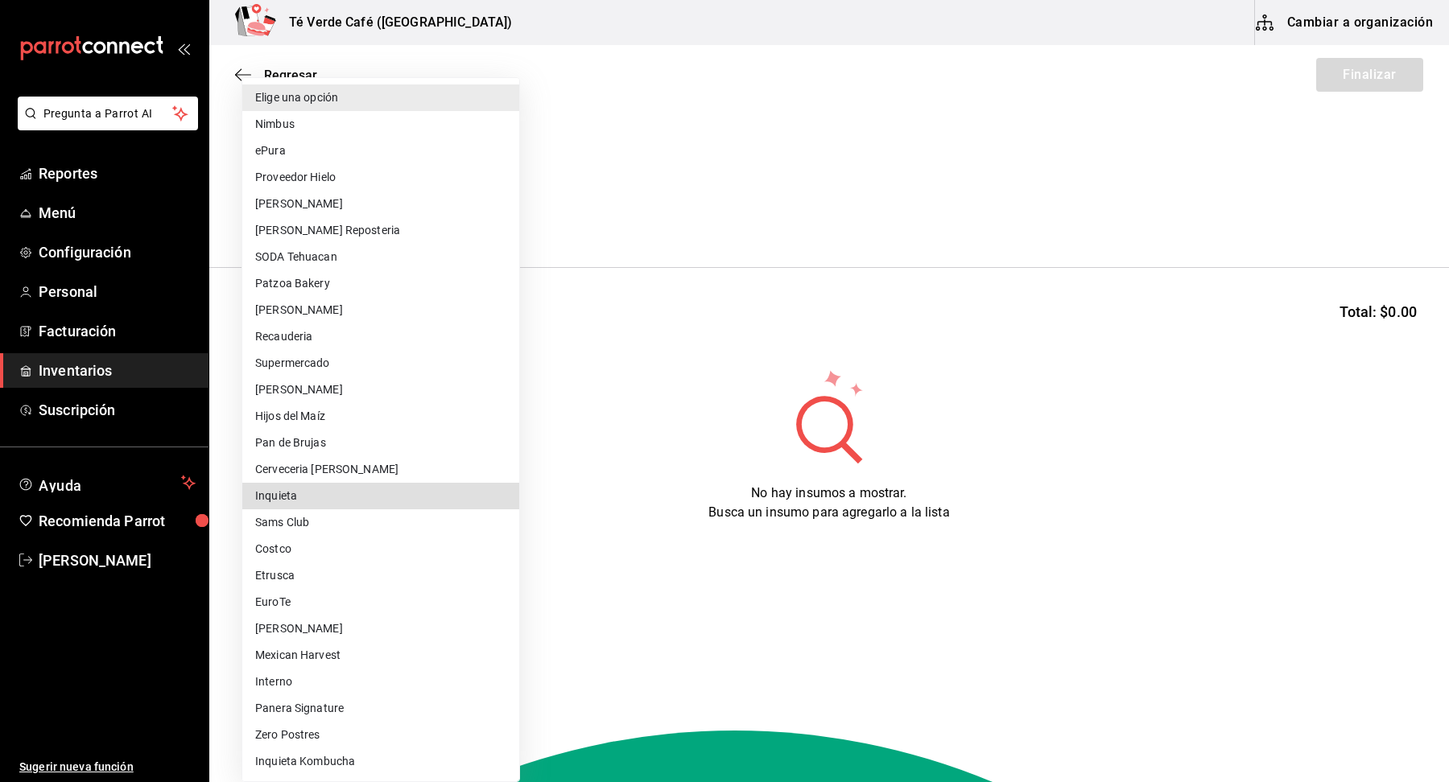
click at [305, 498] on li "Inquieta" at bounding box center [380, 496] width 277 height 27
type input "f4d26156-b7b8-4eb6-a2b8-38cd3b46b34e"
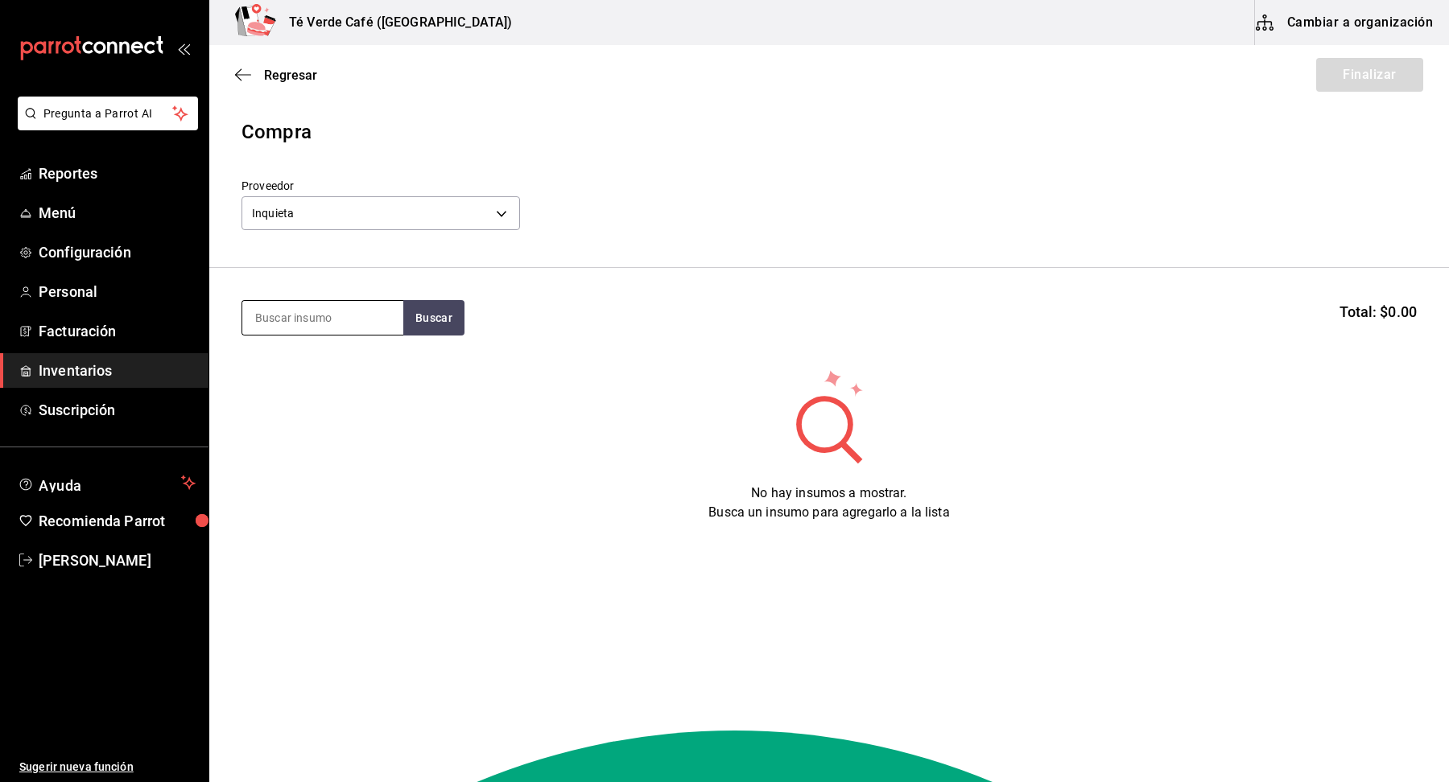
click at [319, 324] on input at bounding box center [322, 318] width 161 height 34
type input "komb"
click at [333, 384] on div "Botella - Inquieta" at bounding box center [297, 382] width 85 height 17
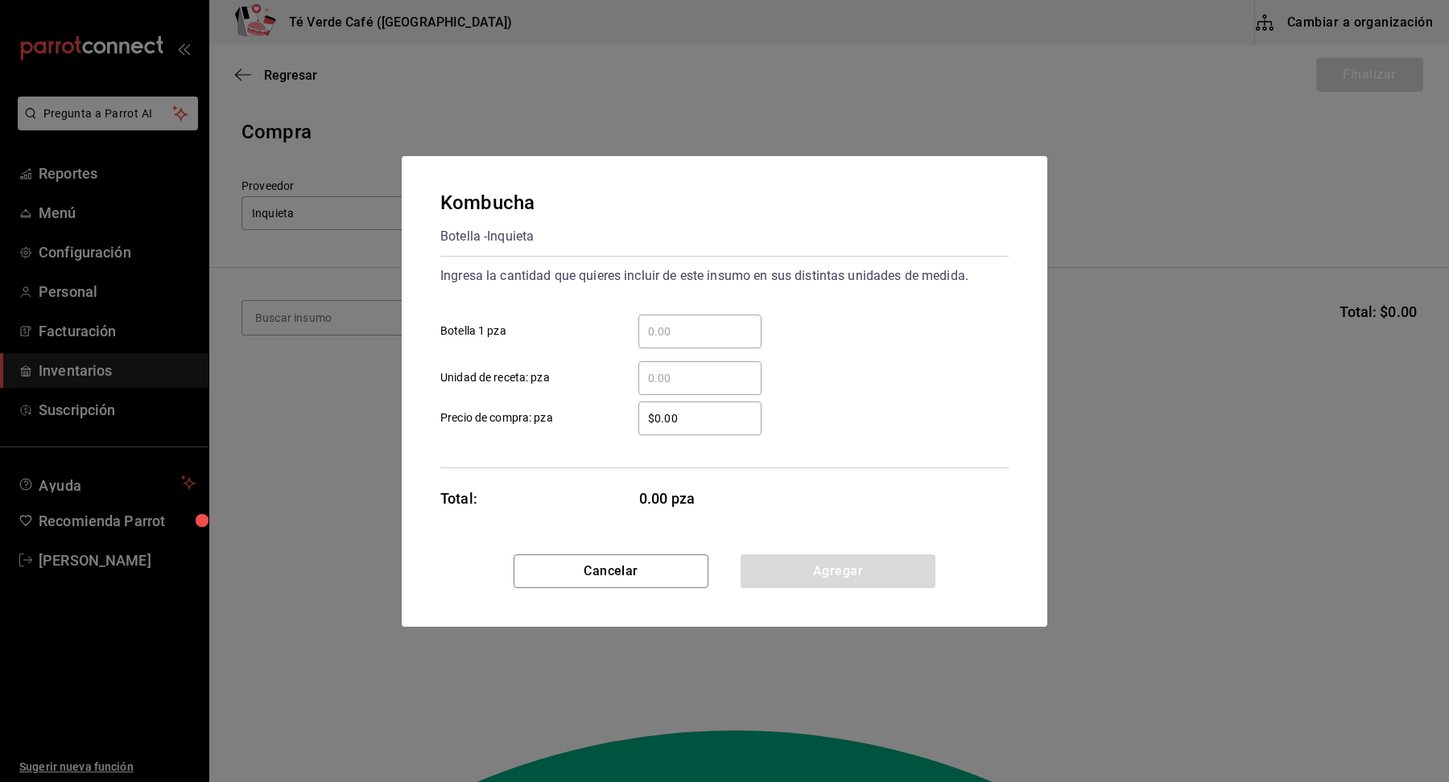
click at [679, 336] on input "​ Botella 1 pza" at bounding box center [699, 331] width 123 height 19
type input "15"
click at [896, 421] on div "$0.00 ​ Precio de compra: pza" at bounding box center [717, 412] width 581 height 47
click at [700, 431] on div "$0.00 ​" at bounding box center [699, 419] width 123 height 34
click at [700, 428] on input "$0.00" at bounding box center [699, 418] width 123 height 19
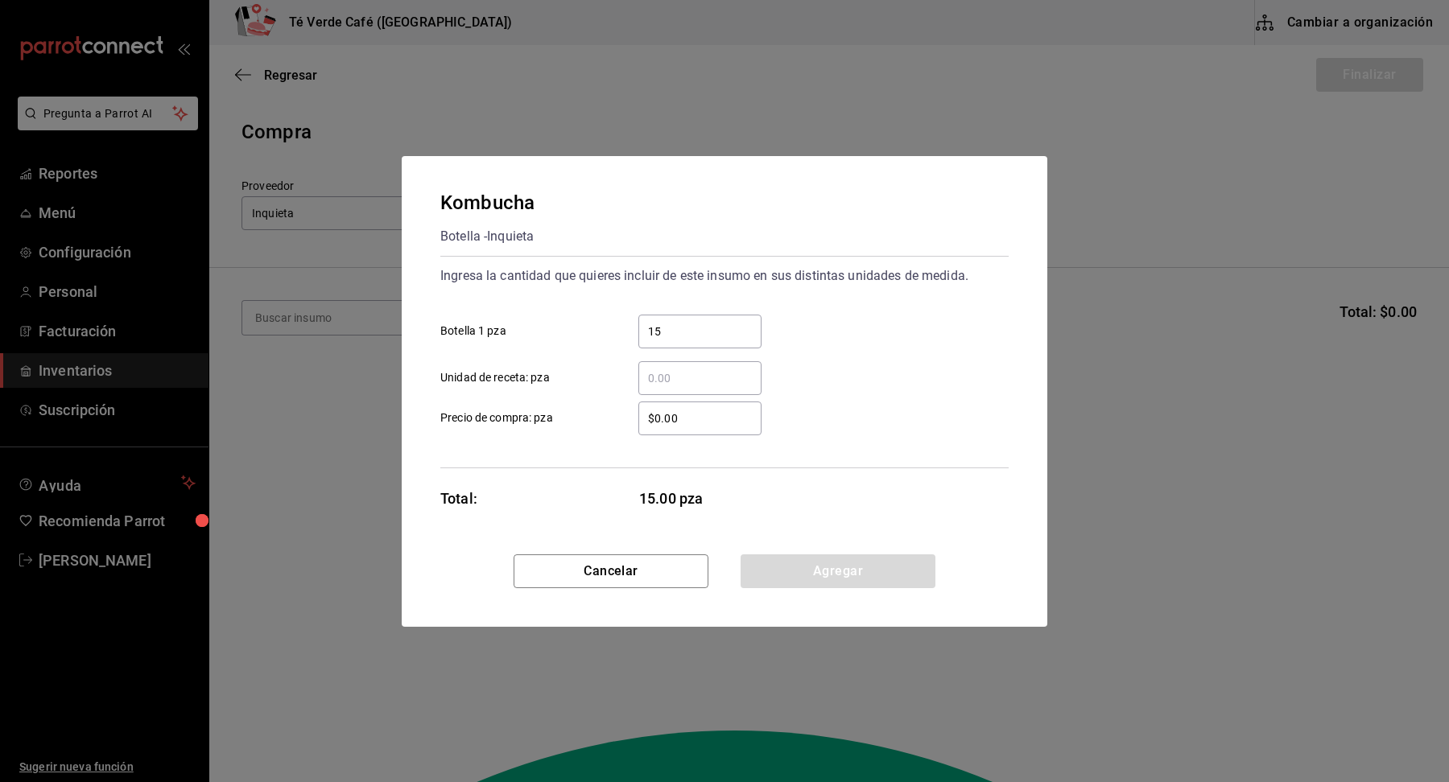
click at [712, 426] on input "$0.00" at bounding box center [699, 418] width 123 height 19
type input "$39"
click at [963, 408] on div "$39 ​ Precio de compra: pza" at bounding box center [717, 412] width 581 height 47
click at [909, 577] on button "Agregar" at bounding box center [838, 572] width 195 height 34
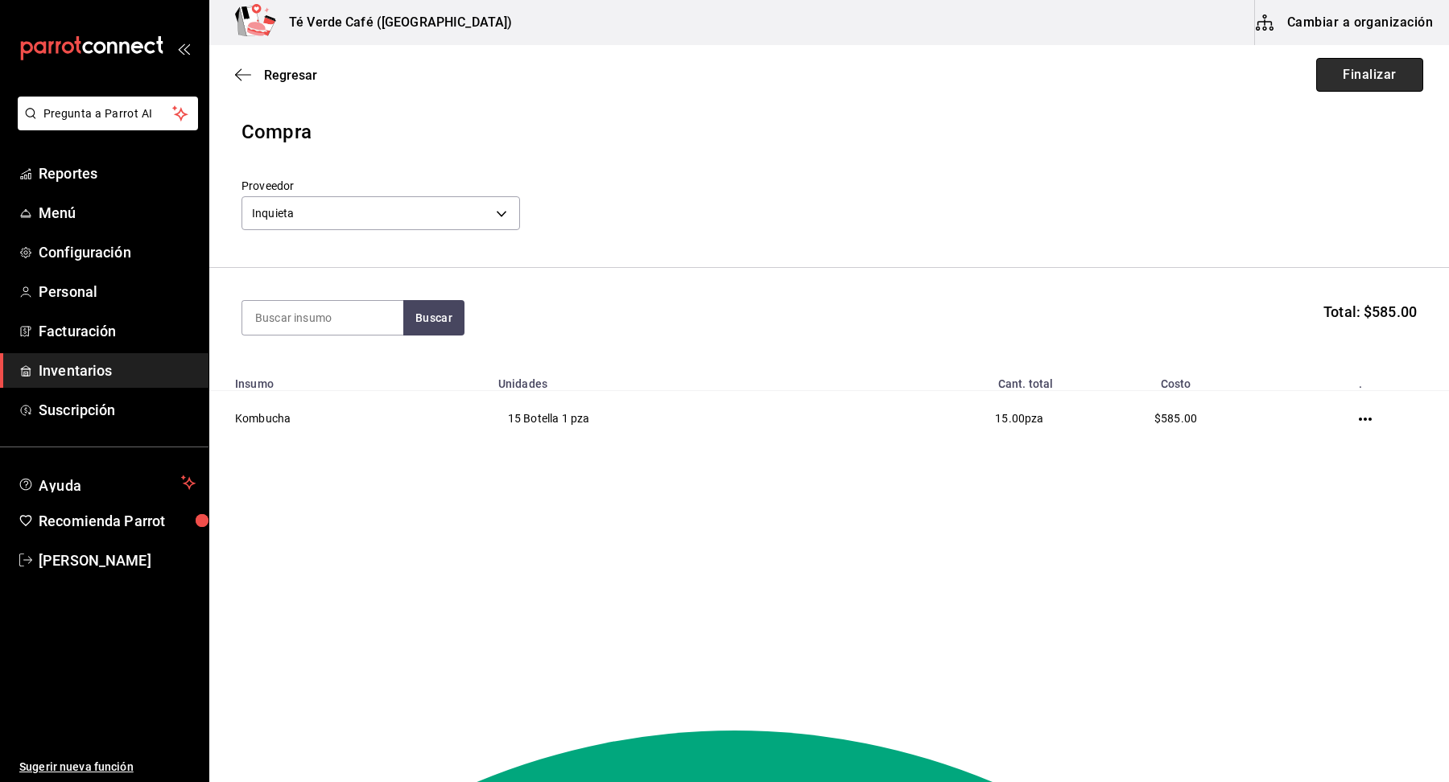
click at [1387, 71] on button "Finalizar" at bounding box center [1369, 75] width 107 height 34
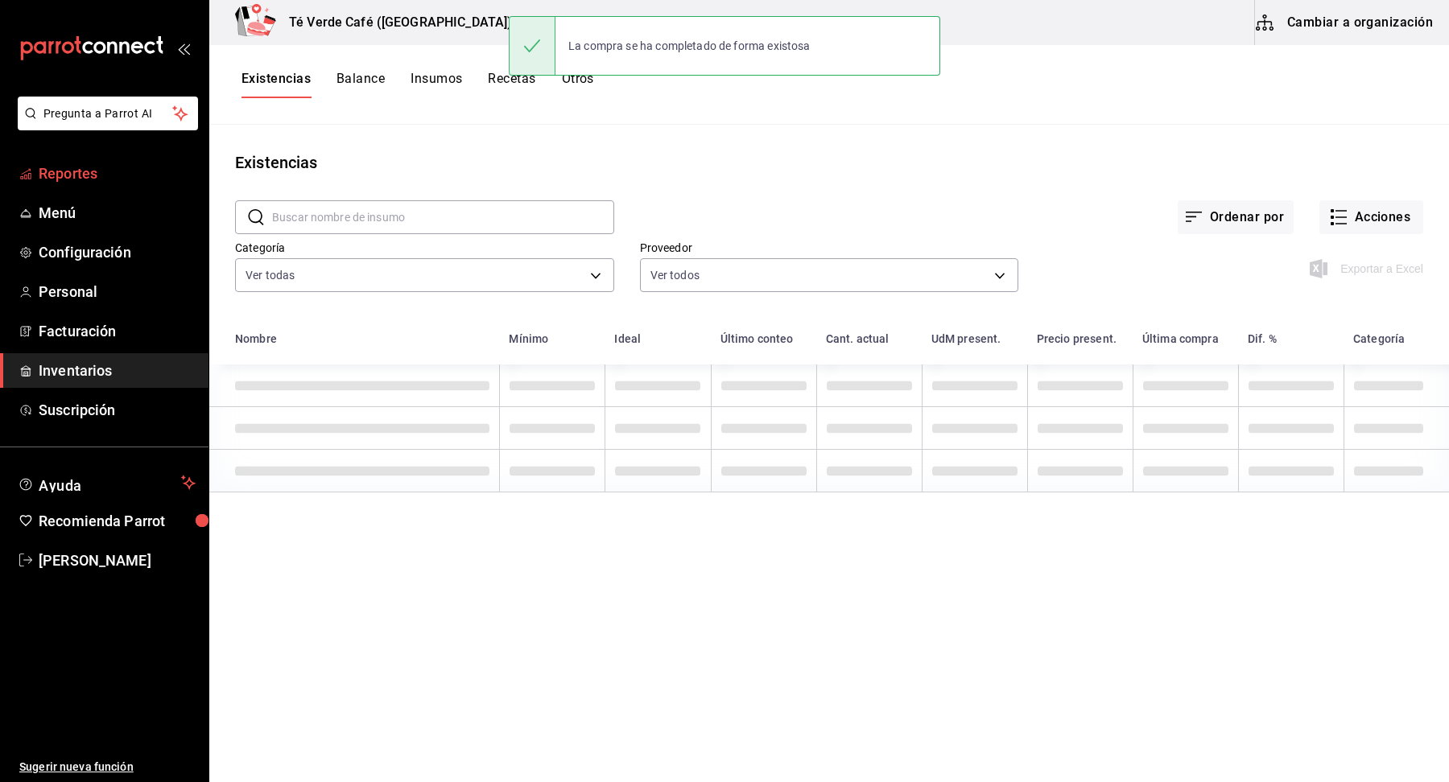
click at [83, 169] on span "Reportes" at bounding box center [117, 174] width 157 height 22
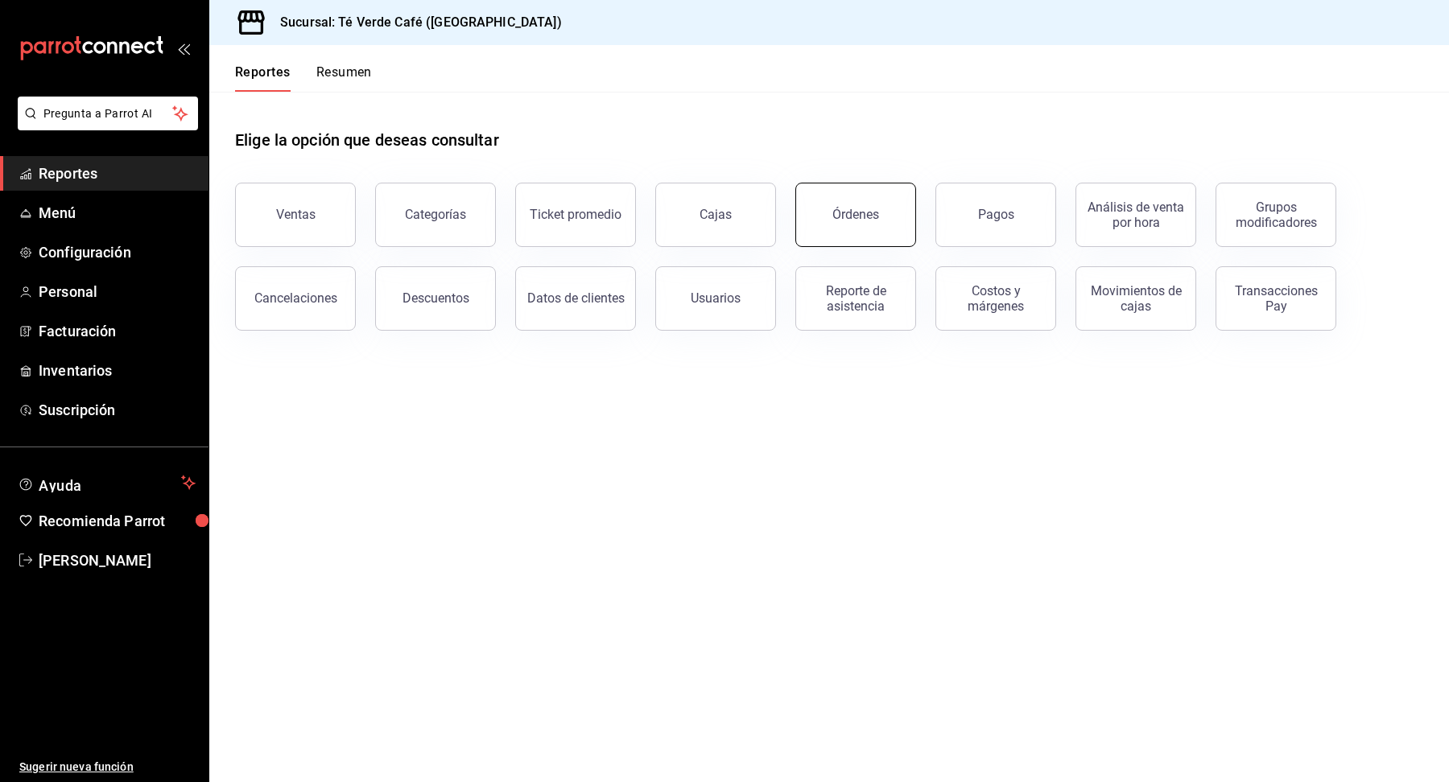
click at [824, 205] on button "Órdenes" at bounding box center [855, 215] width 121 height 64
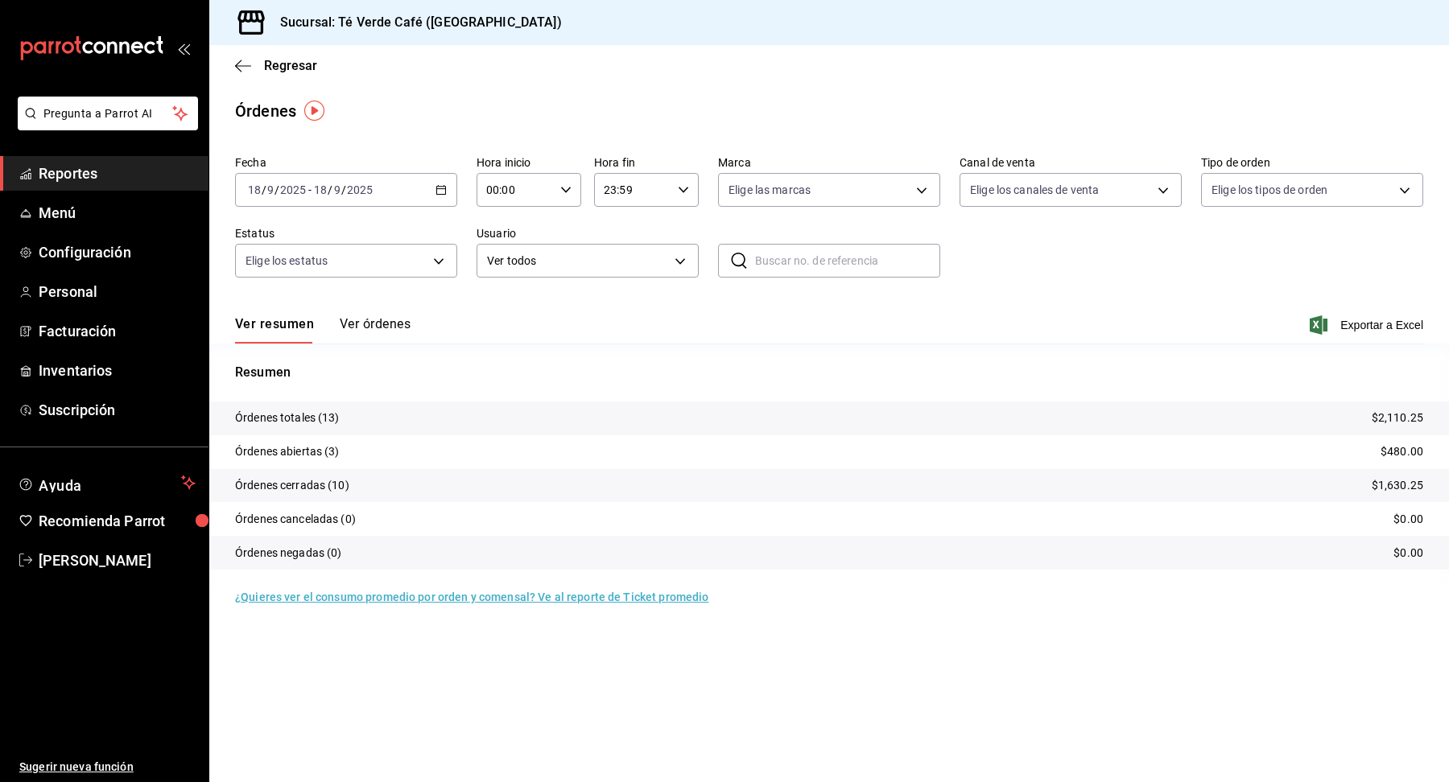
click at [387, 327] on button "Ver órdenes" at bounding box center [375, 329] width 71 height 27
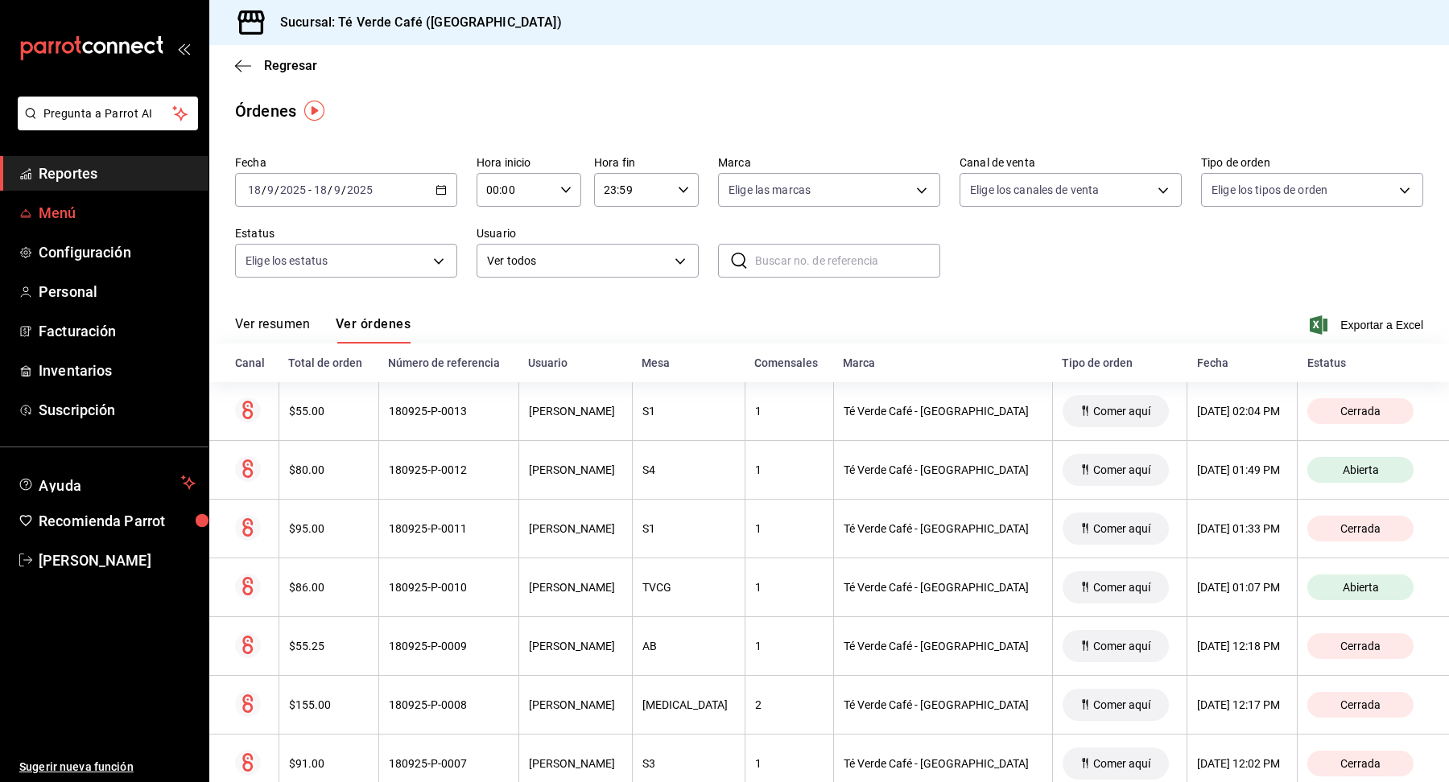
click at [43, 209] on span "Menú" at bounding box center [117, 213] width 157 height 22
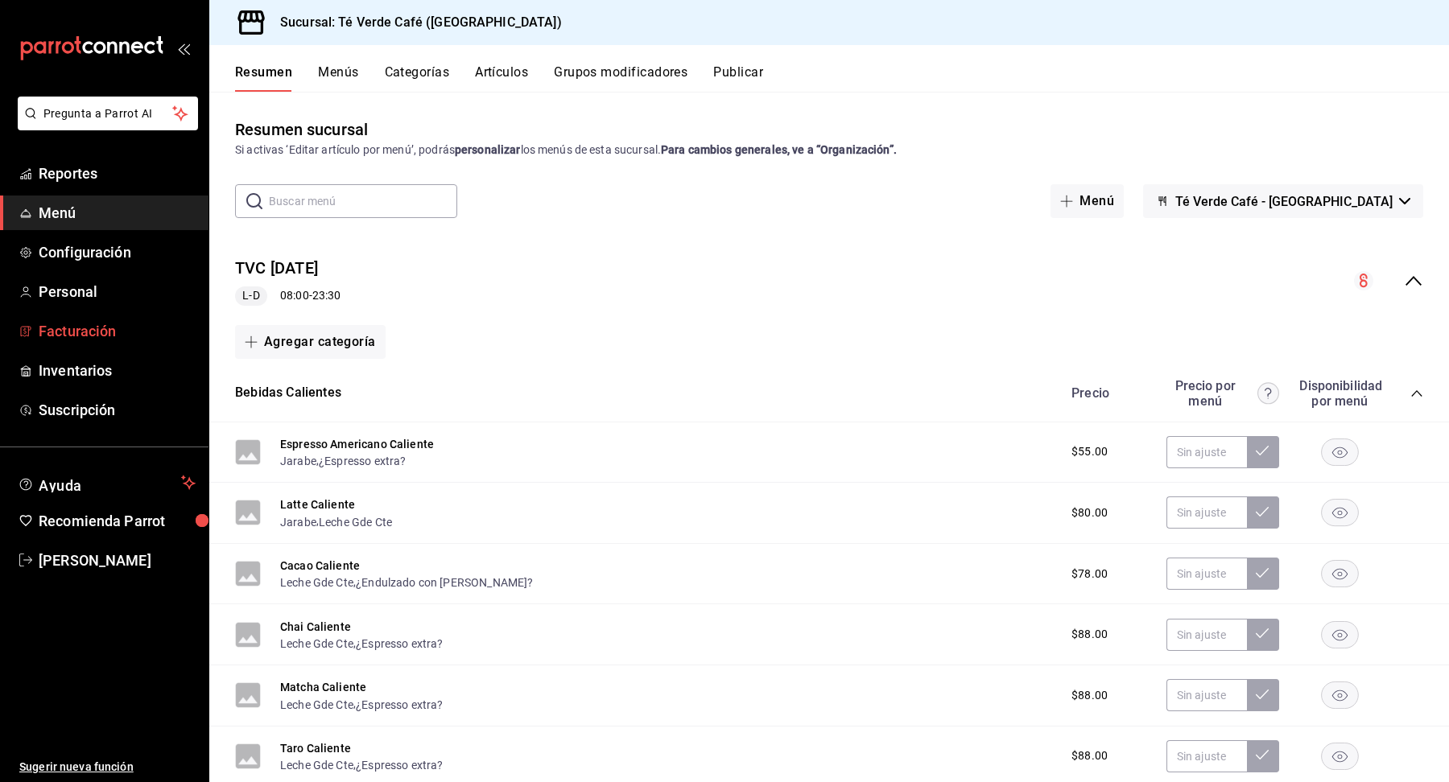
click at [89, 335] on span "Facturación" at bounding box center [117, 331] width 157 height 22
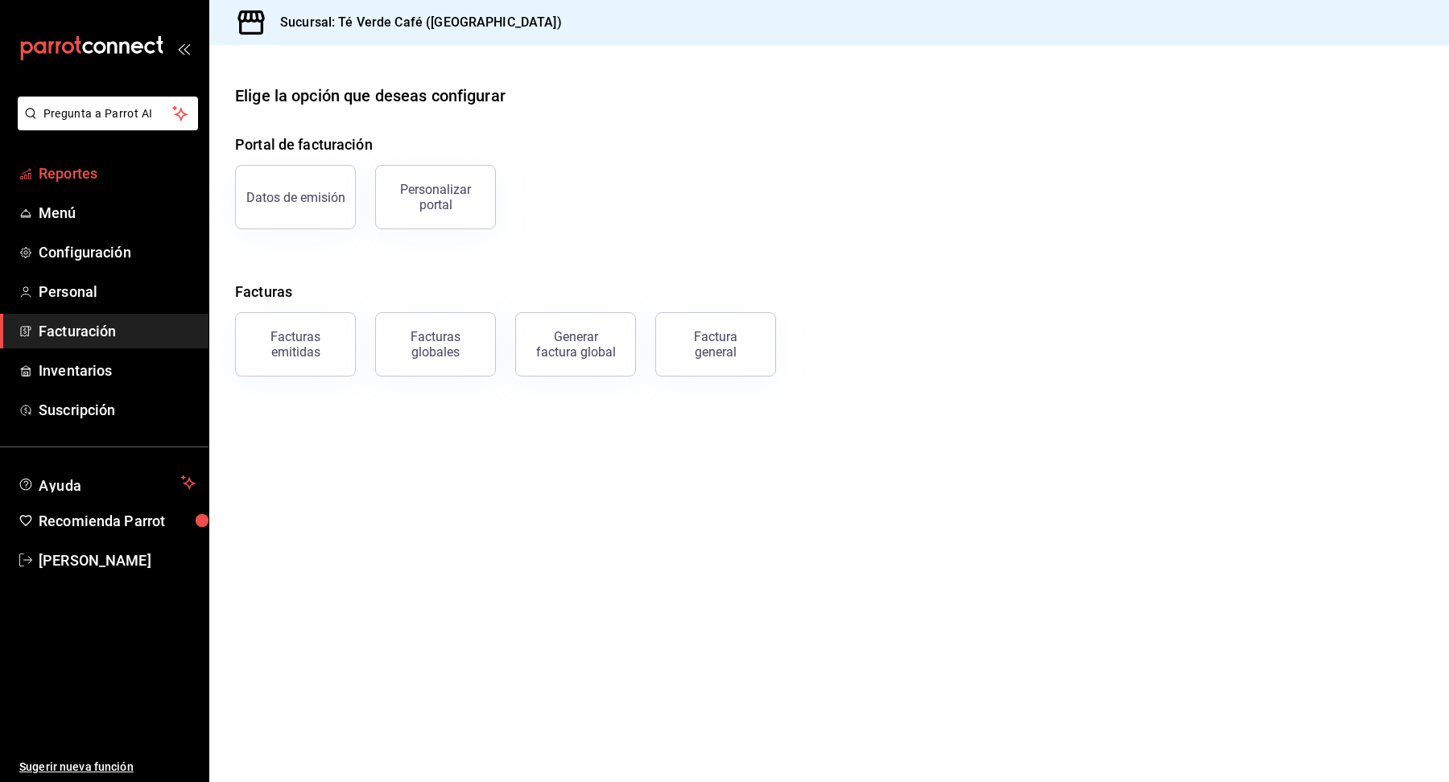
click at [76, 171] on span "Reportes" at bounding box center [117, 174] width 157 height 22
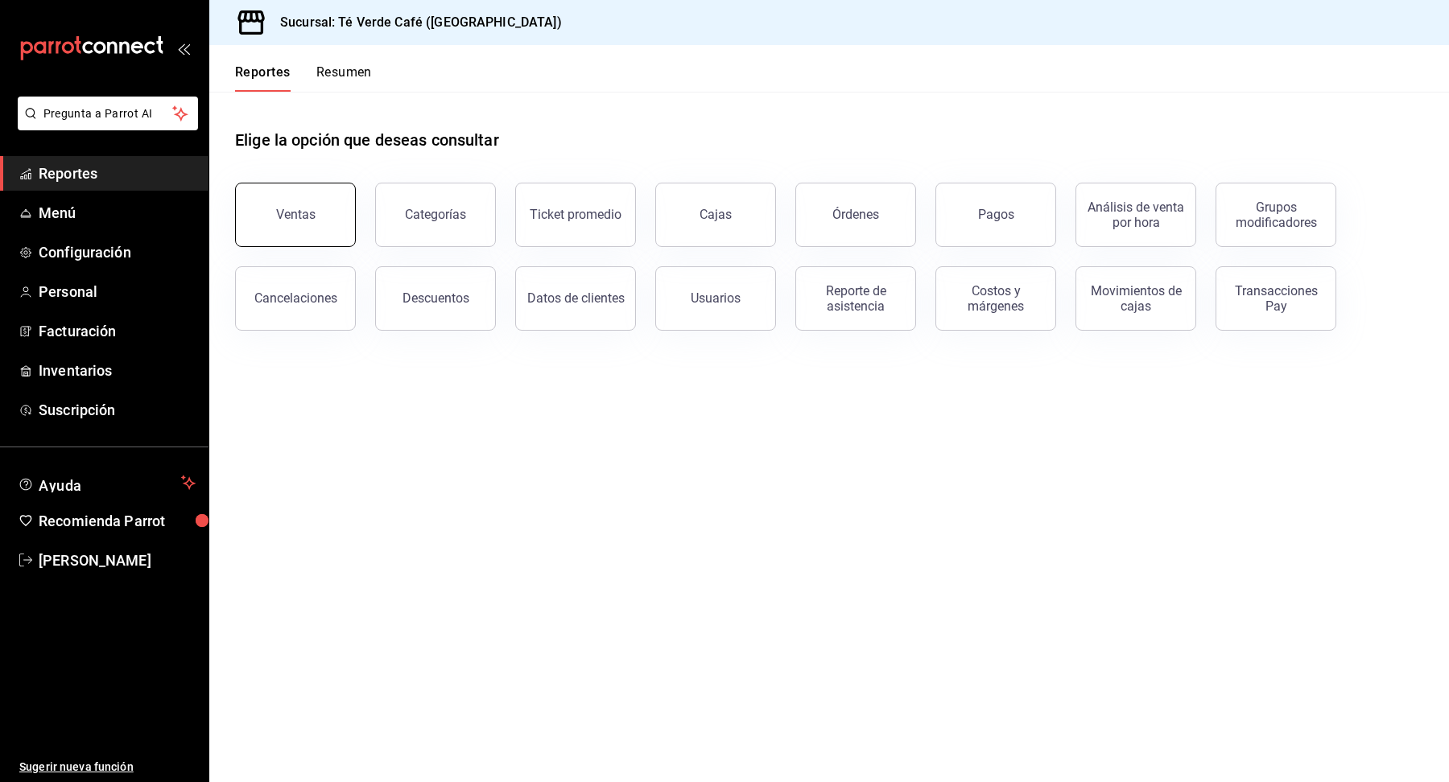
click at [304, 200] on button "Ventas" at bounding box center [295, 215] width 121 height 64
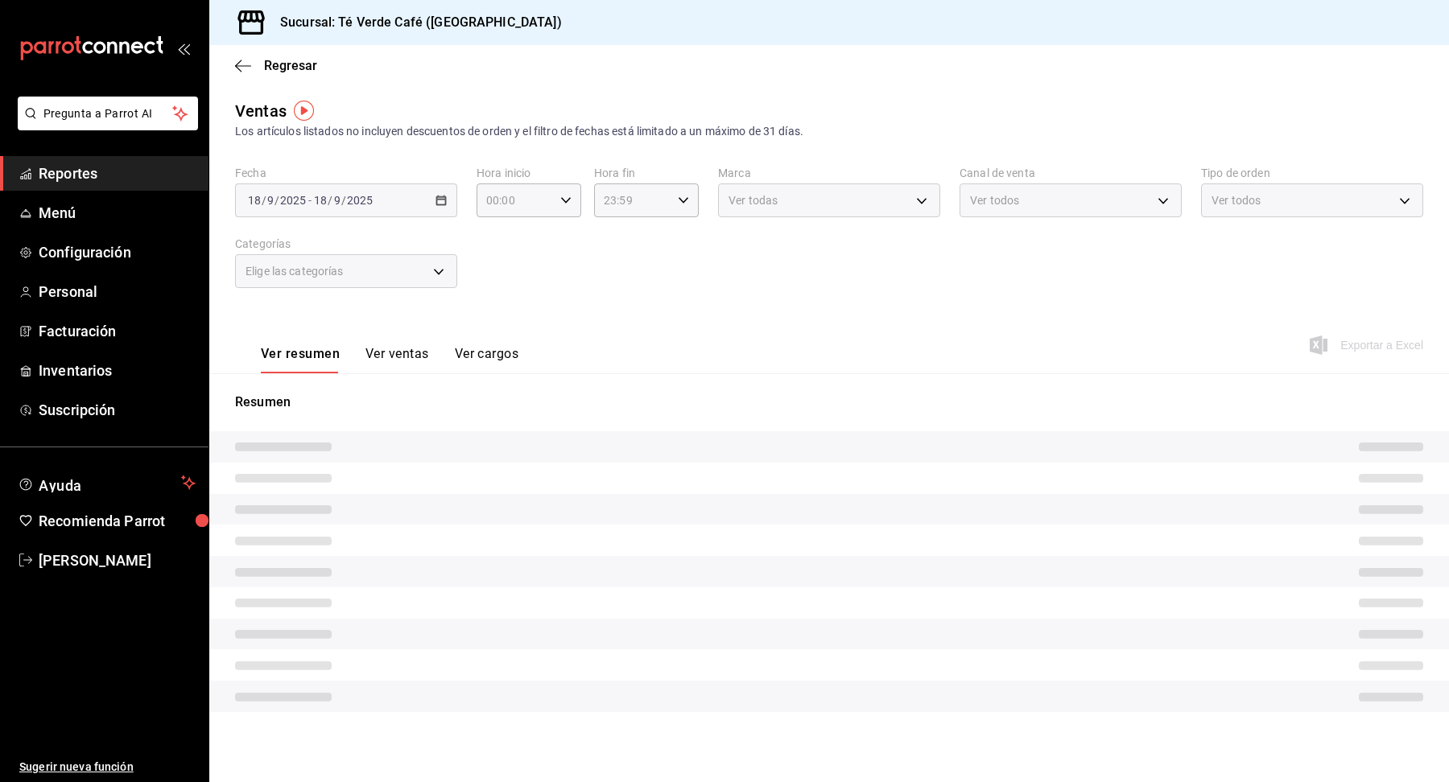
click at [76, 171] on span "Reportes" at bounding box center [117, 174] width 157 height 22
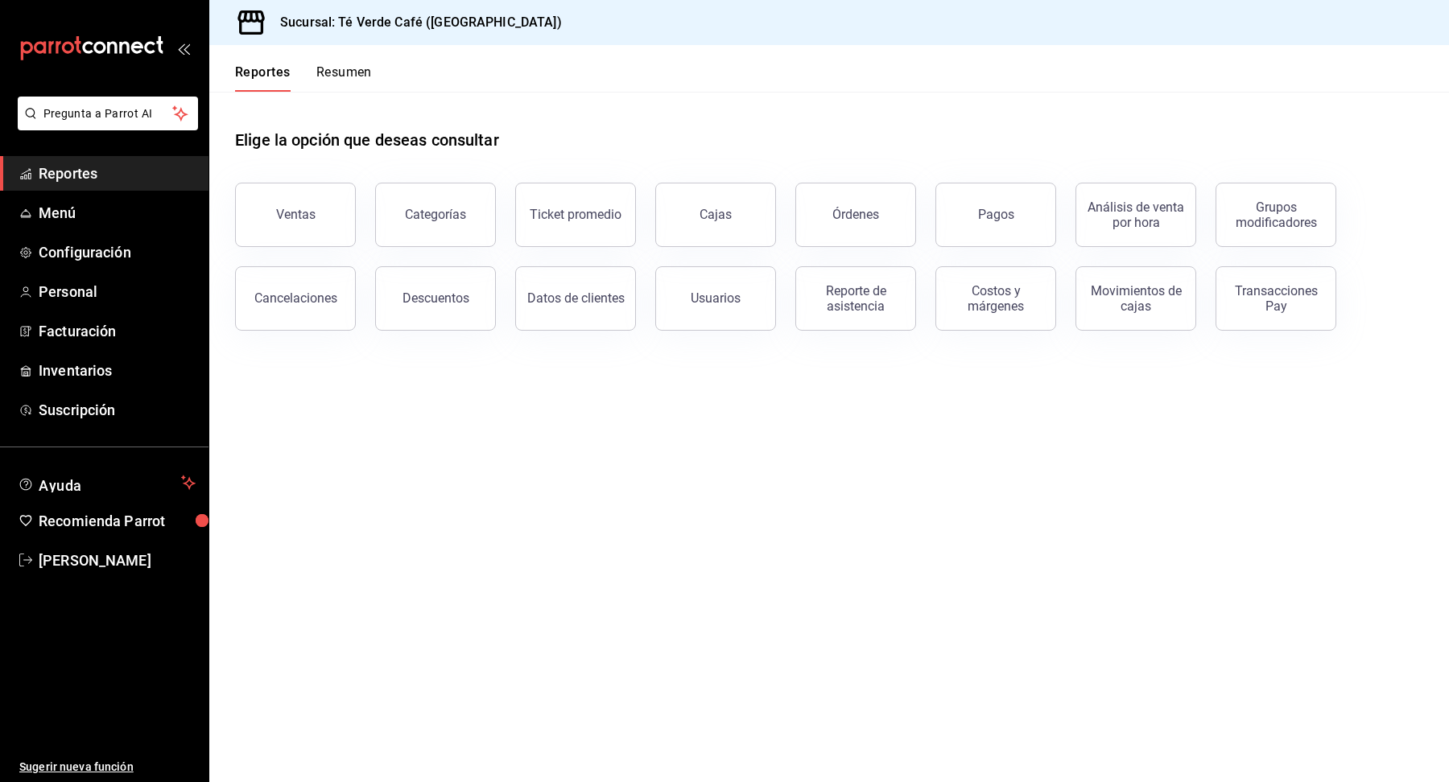
click at [364, 70] on button "Resumen" at bounding box center [344, 77] width 56 height 27
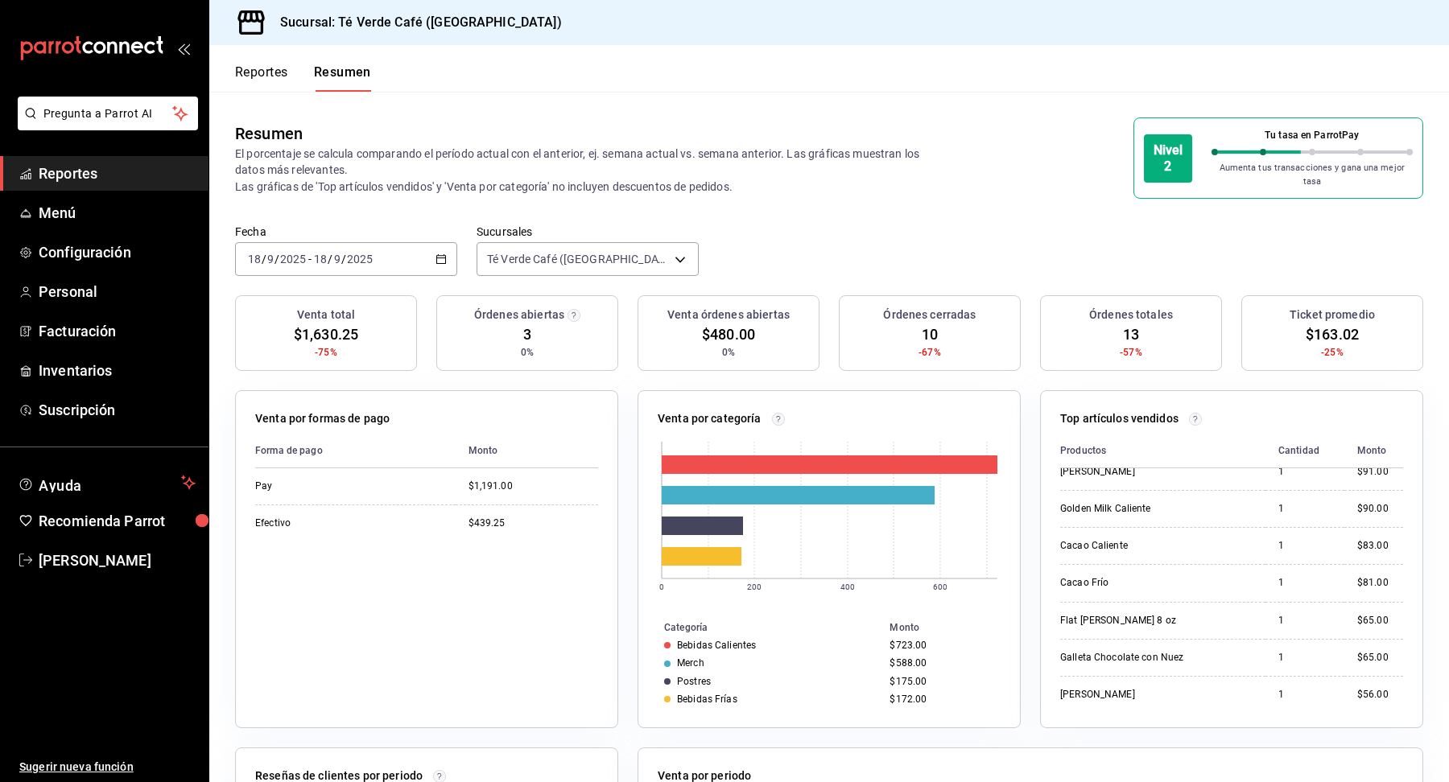
click at [246, 72] on button "Reportes" at bounding box center [261, 77] width 53 height 27
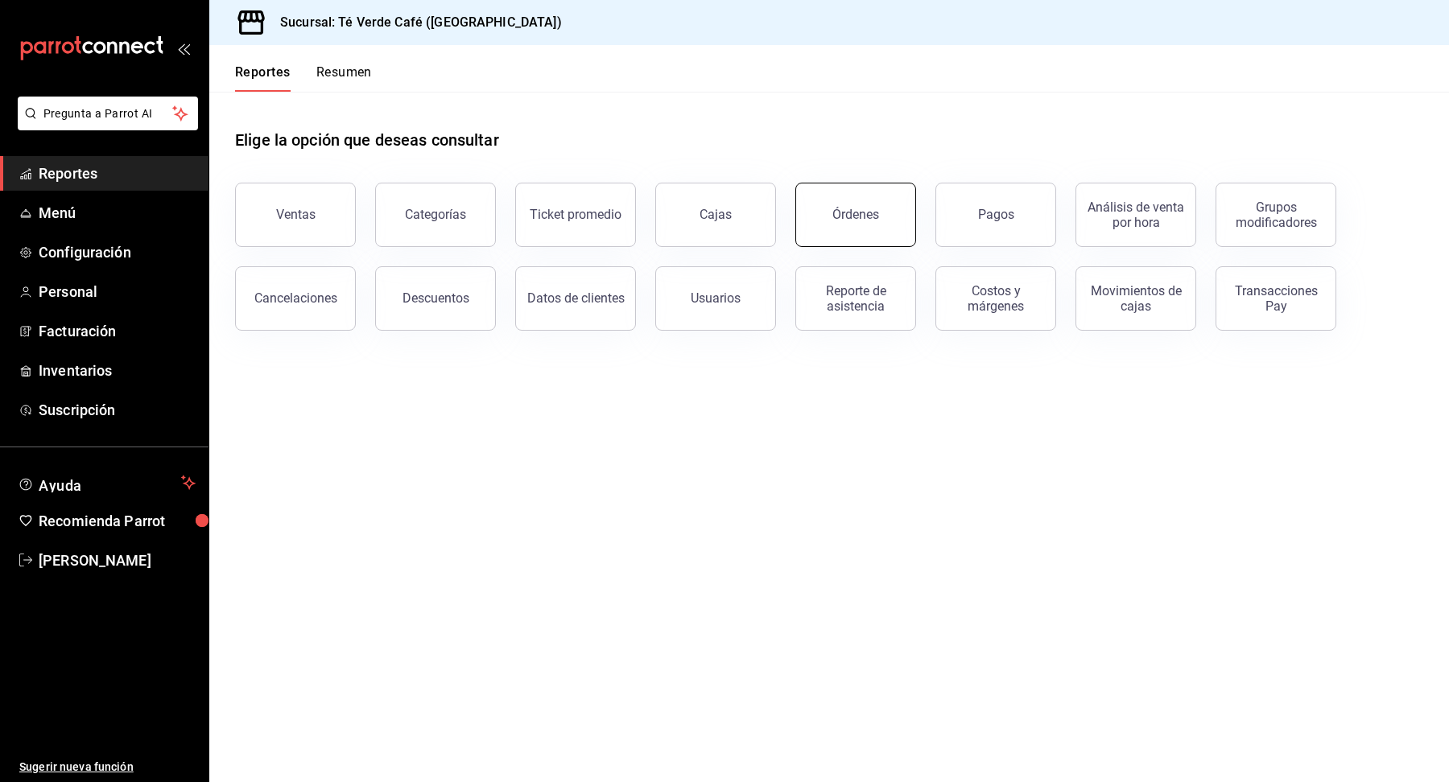
click at [900, 218] on button "Órdenes" at bounding box center [855, 215] width 121 height 64
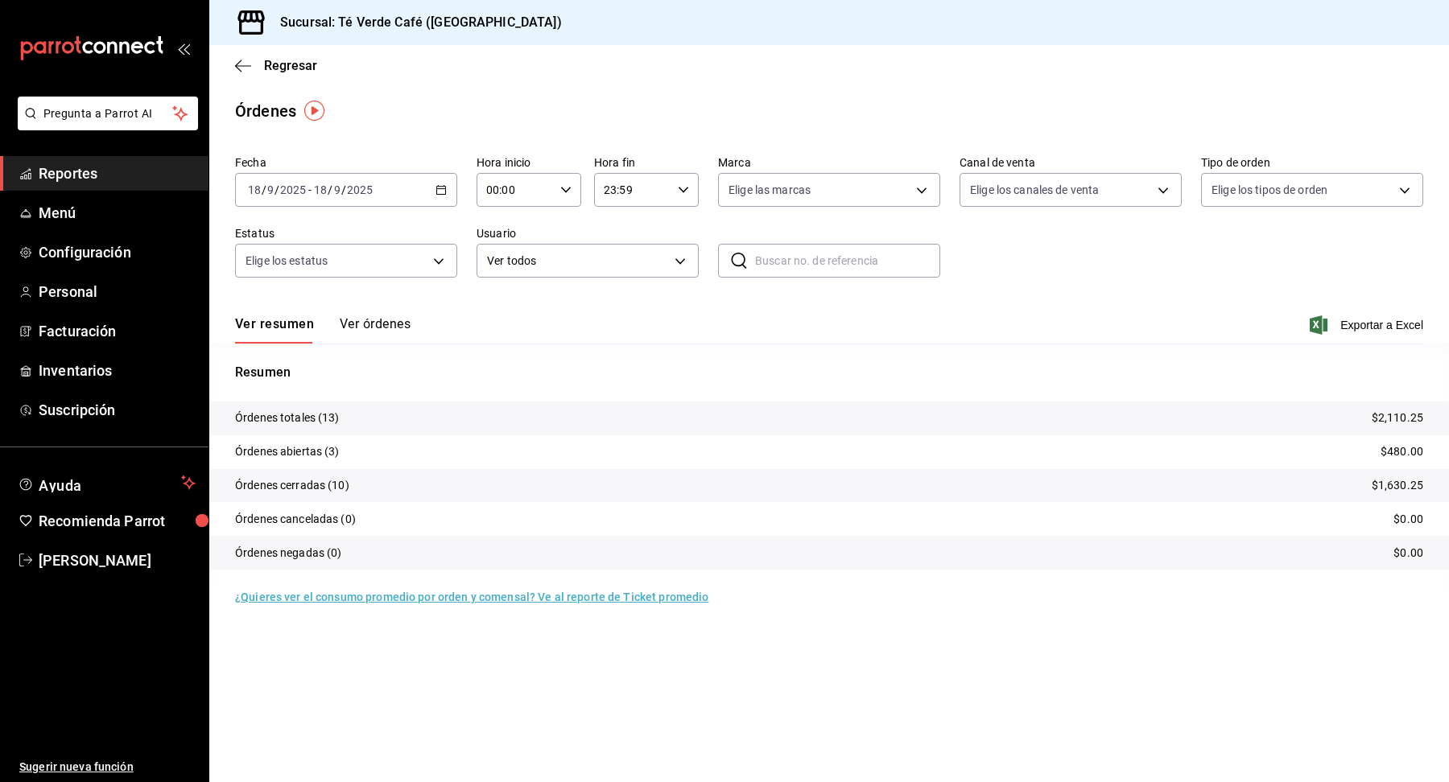
click at [387, 327] on button "Ver órdenes" at bounding box center [375, 329] width 71 height 27
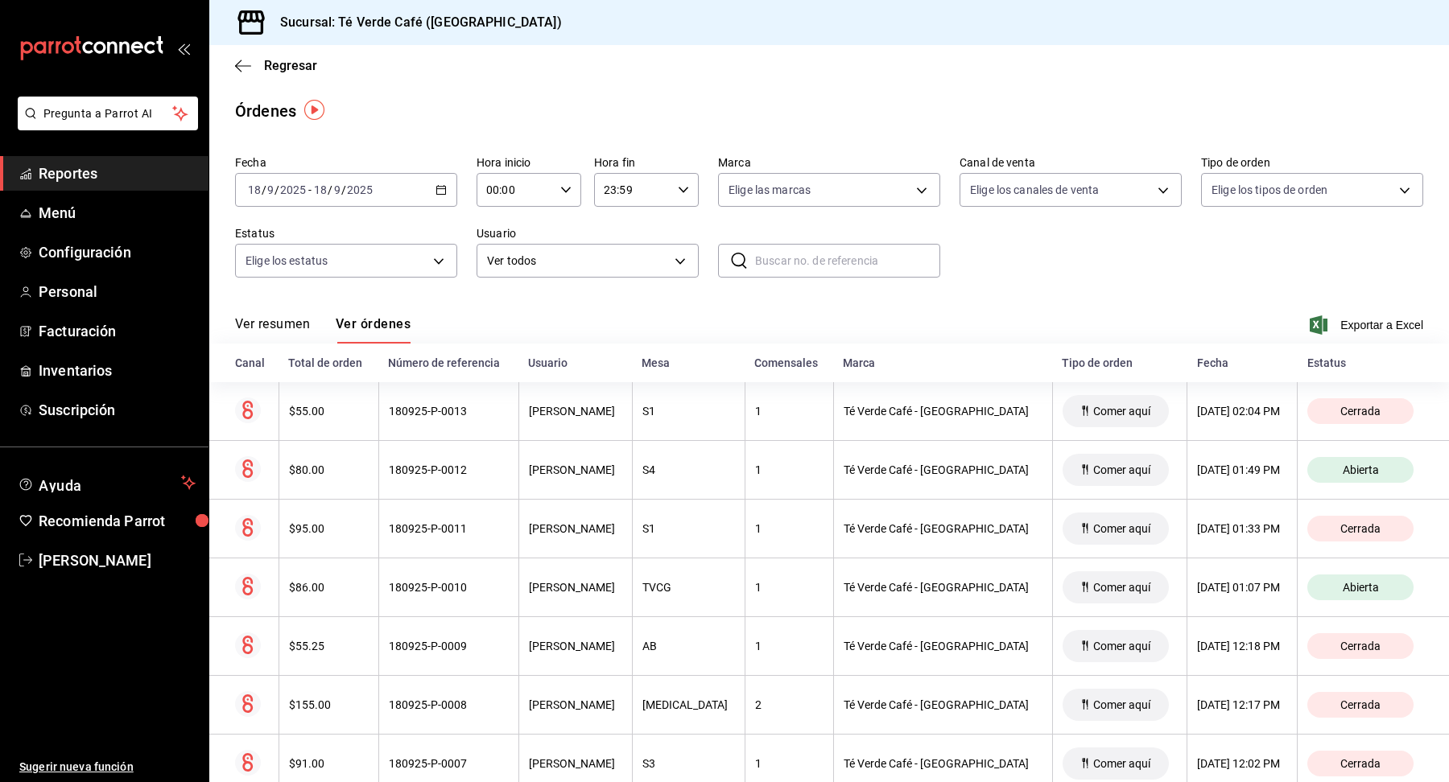
scroll to position [64, 0]
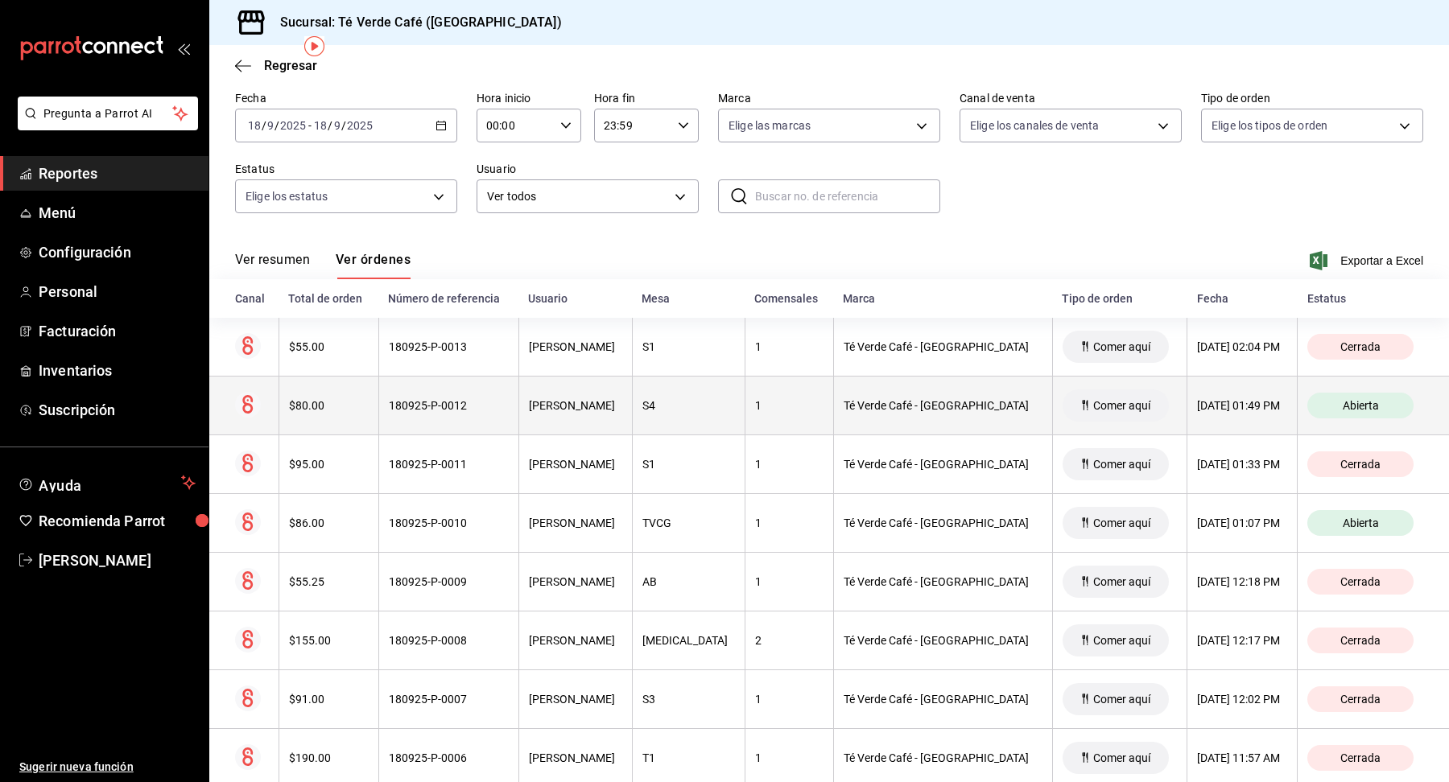
click at [314, 409] on div "$80.00" at bounding box center [329, 405] width 80 height 13
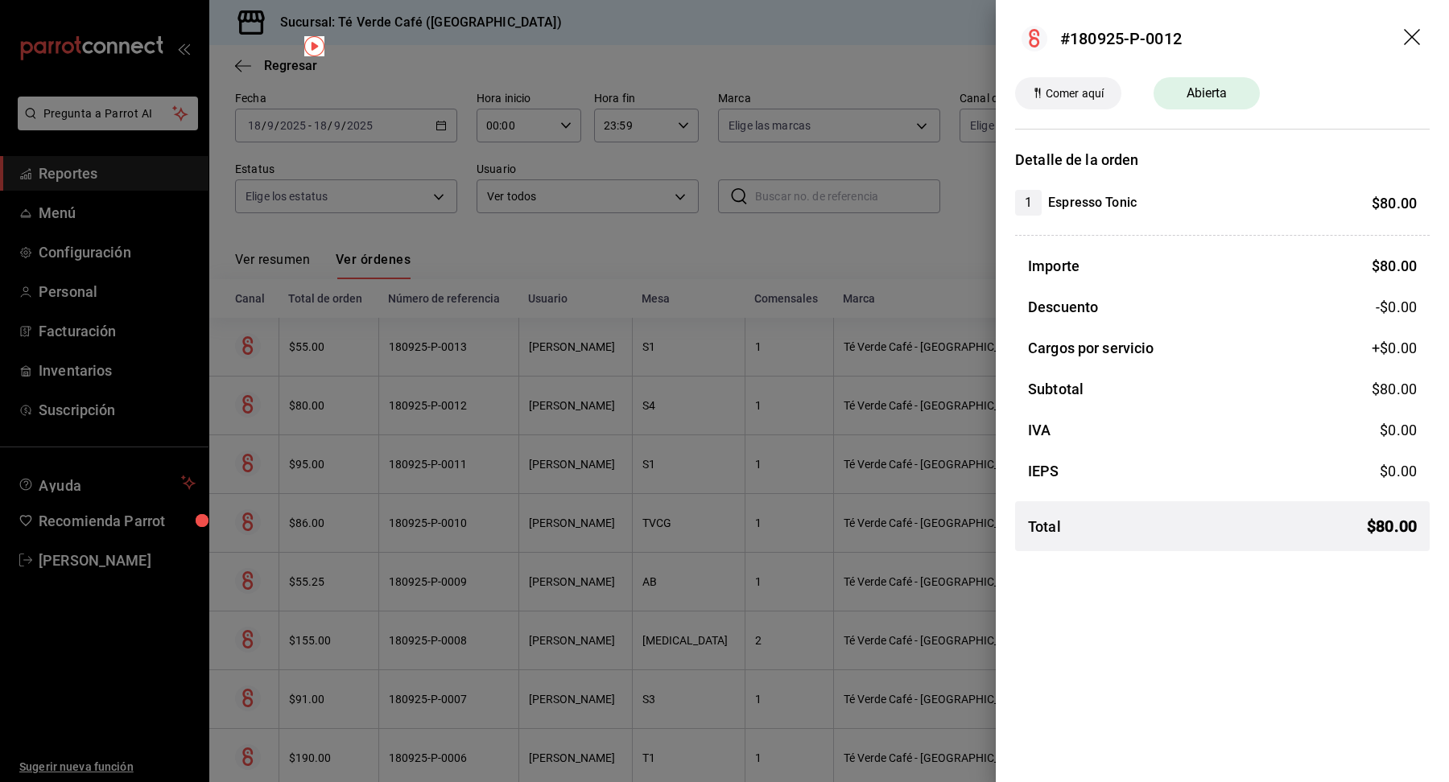
click at [1414, 34] on icon "drag" at bounding box center [1412, 37] width 16 height 16
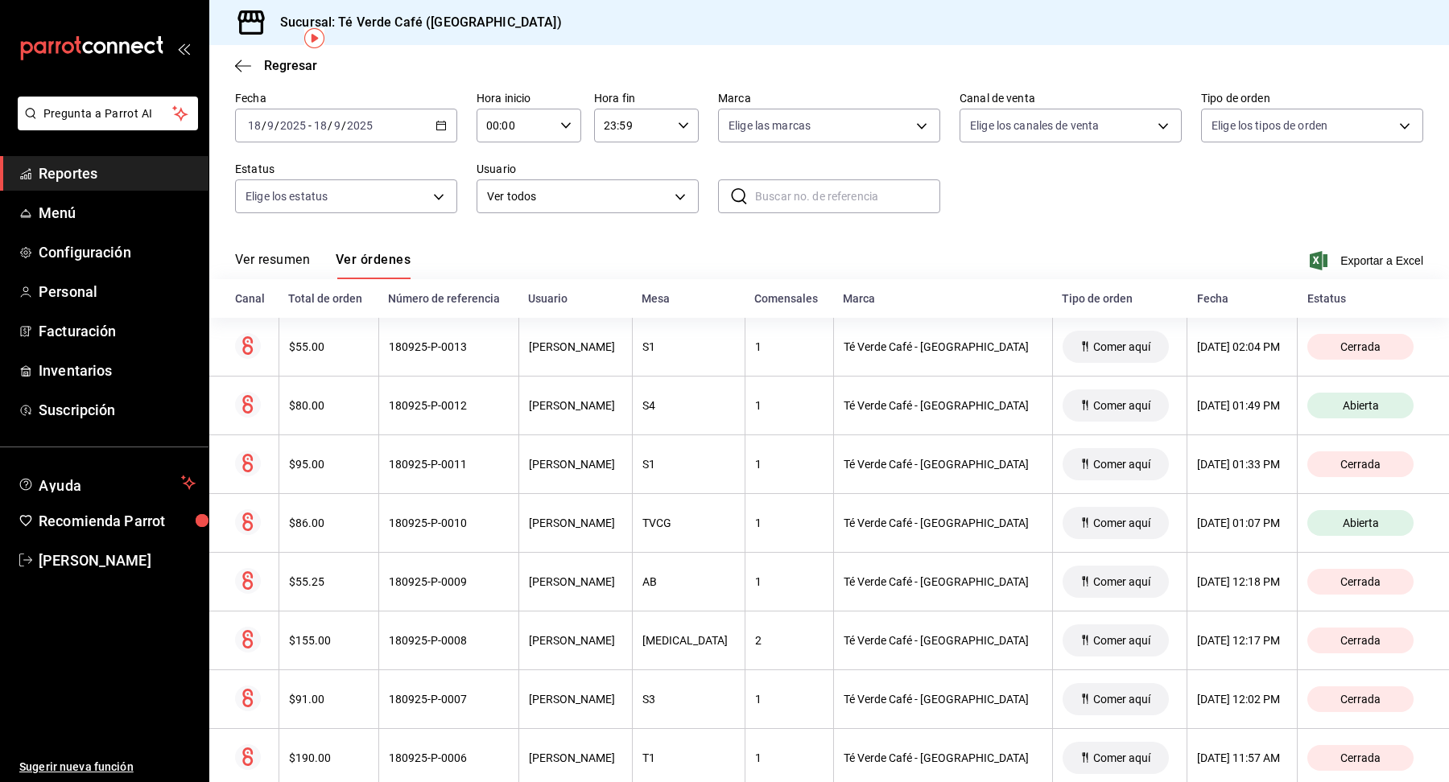
scroll to position [215, 0]
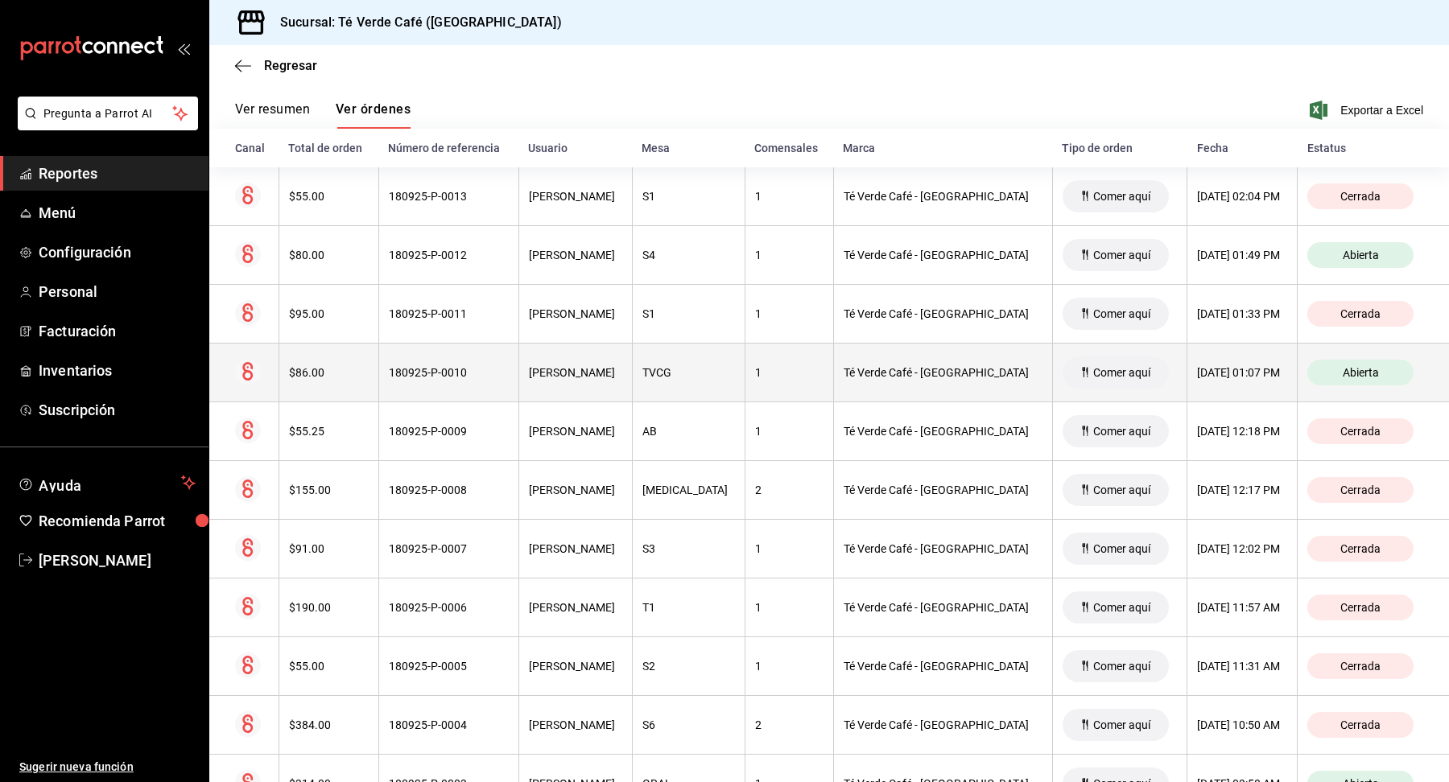
click at [334, 380] on th "$86.00" at bounding box center [329, 373] width 100 height 59
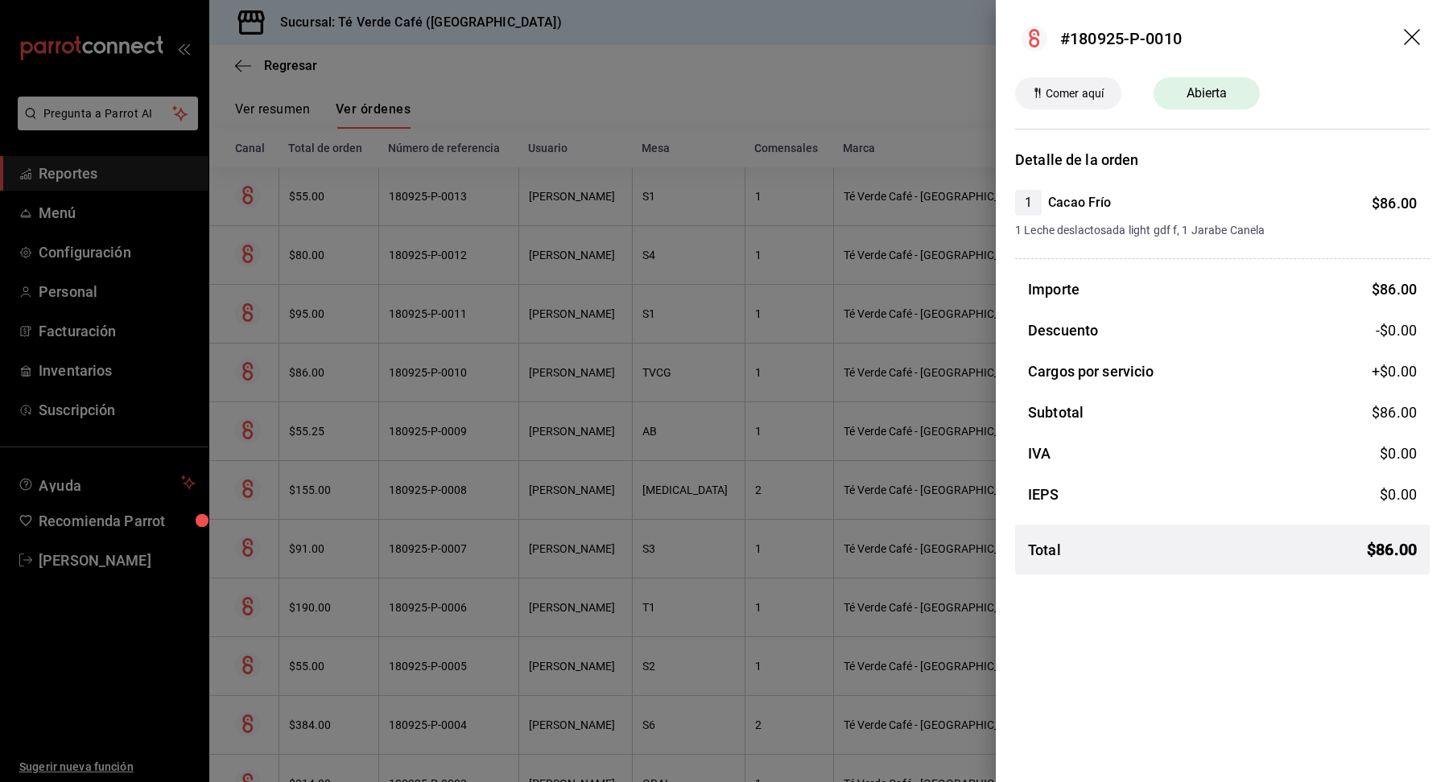
click at [1414, 31] on icon "drag" at bounding box center [1413, 38] width 19 height 19
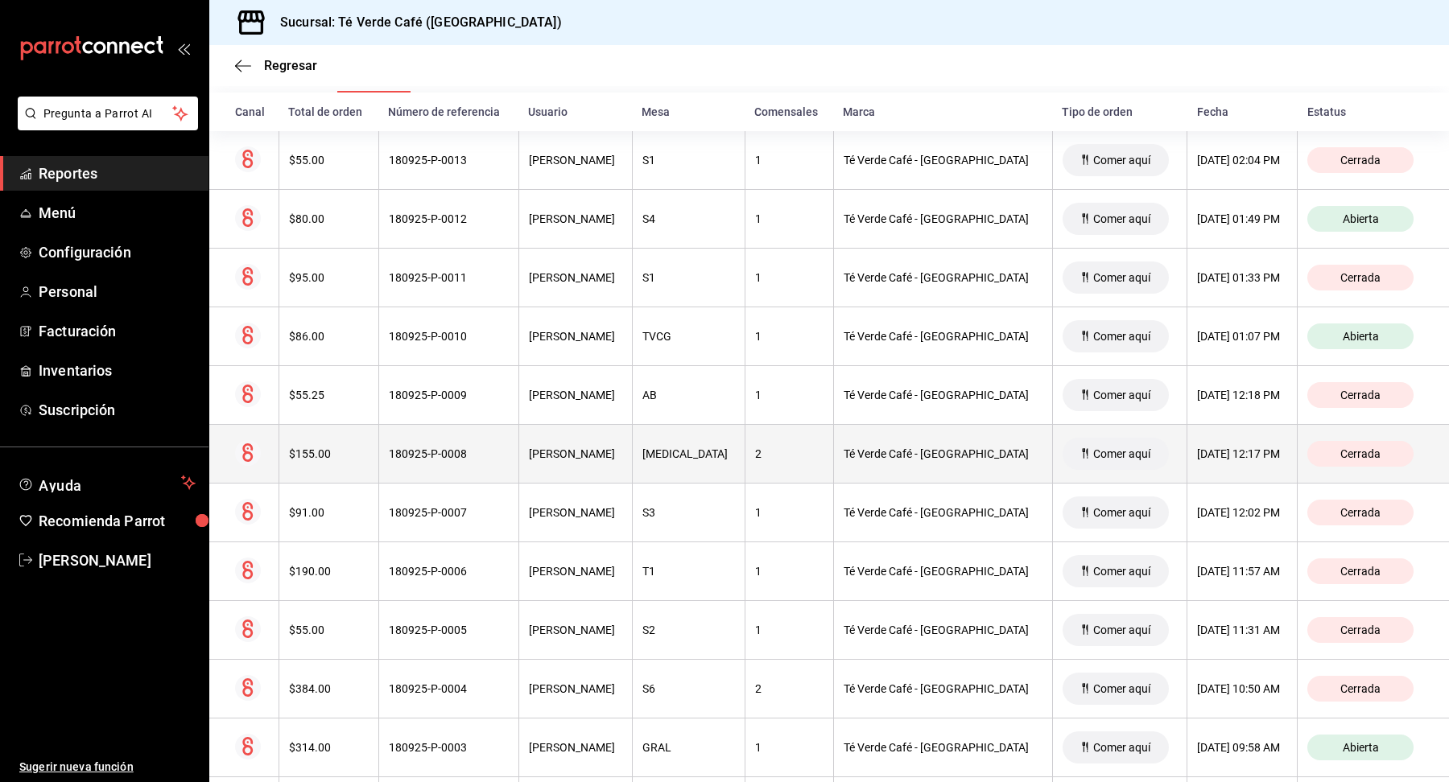
scroll to position [415, 0]
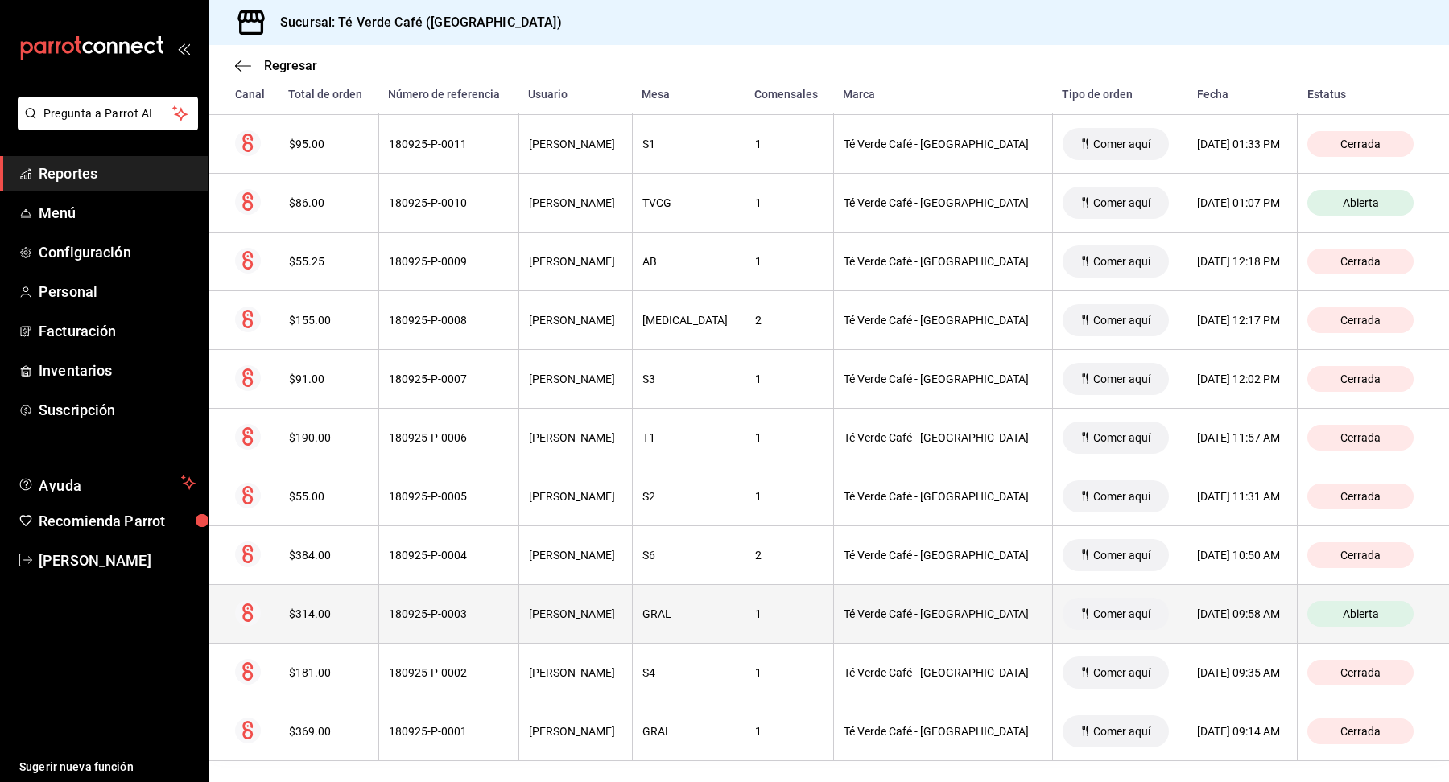
click at [310, 617] on th "$314.00" at bounding box center [329, 614] width 100 height 59
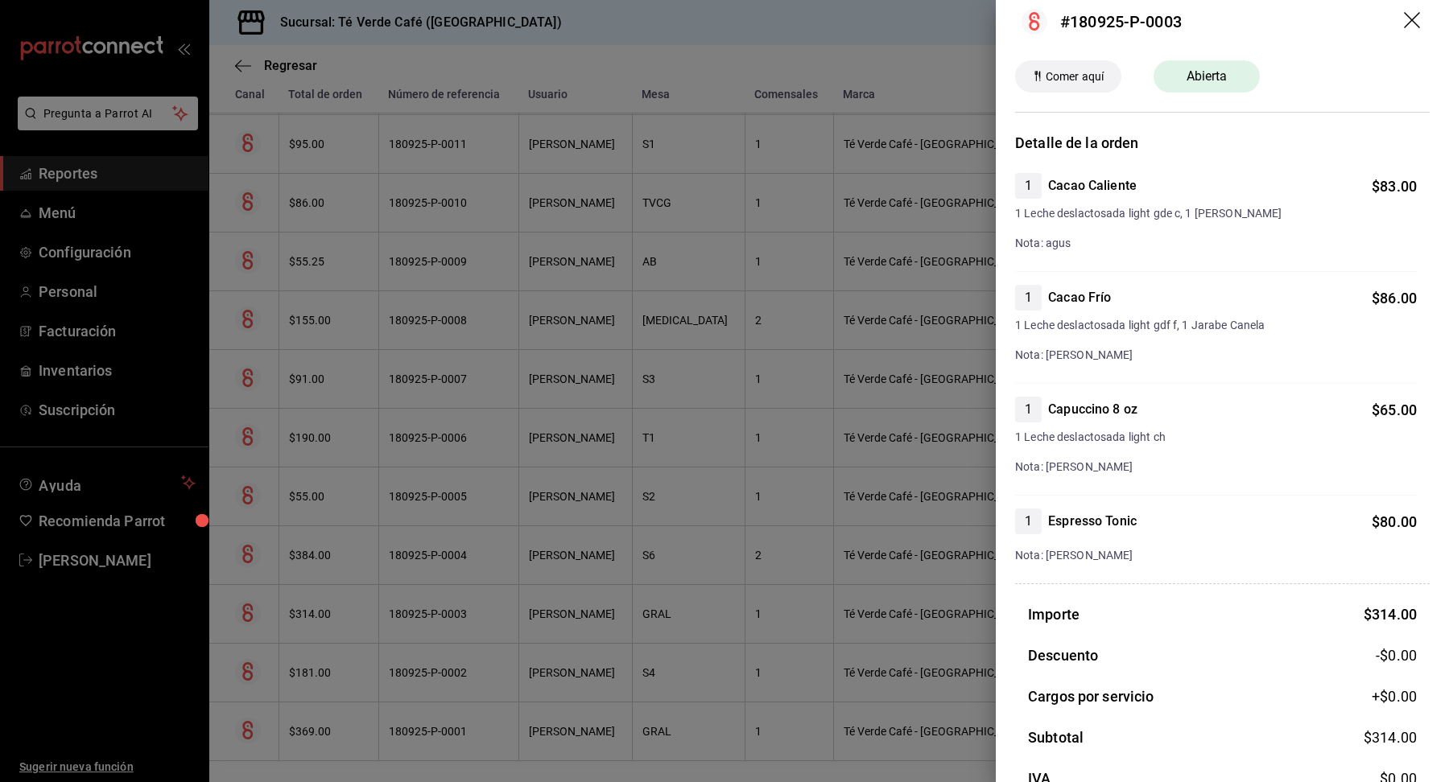
scroll to position [0, 0]
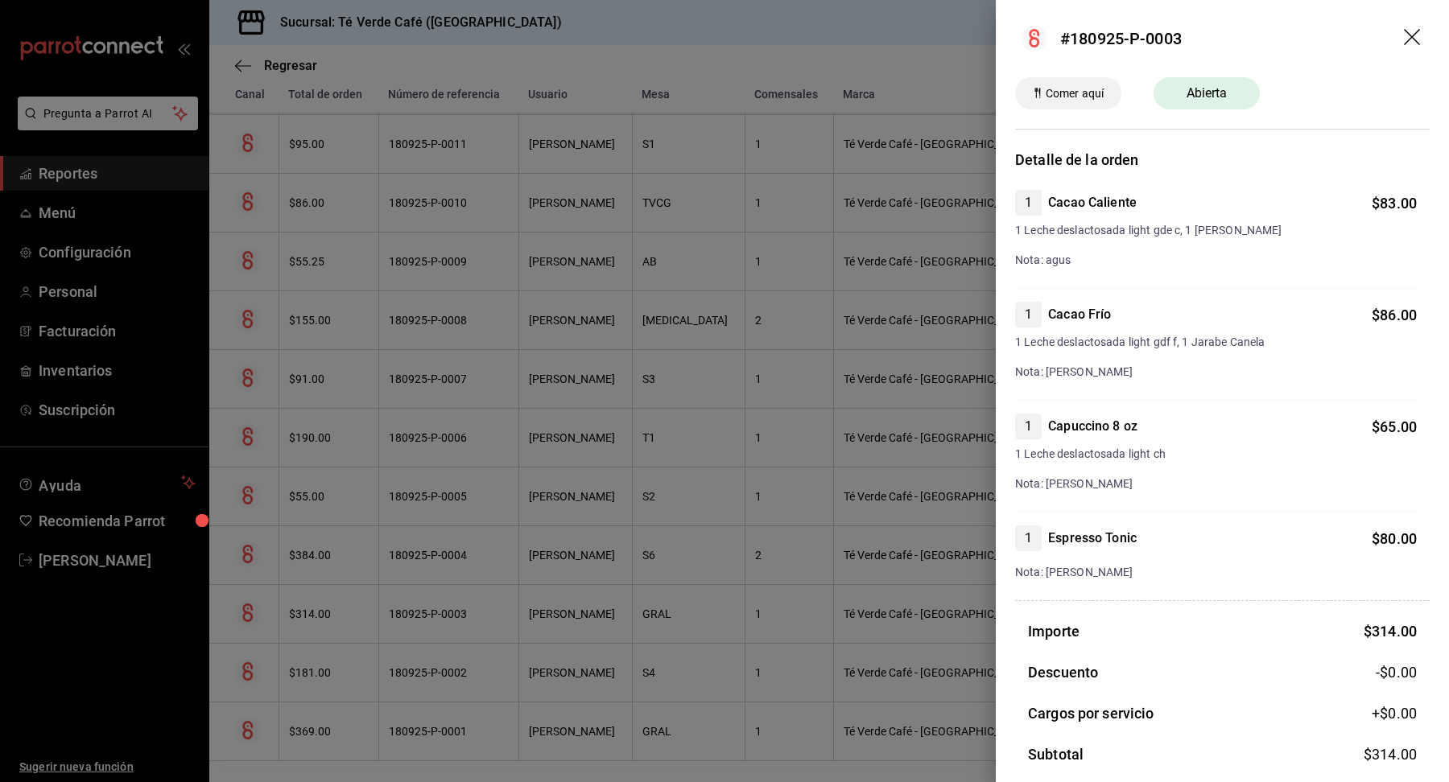
click at [1413, 46] on icon "drag" at bounding box center [1413, 38] width 19 height 19
